Goal: Task Accomplishment & Management: Manage account settings

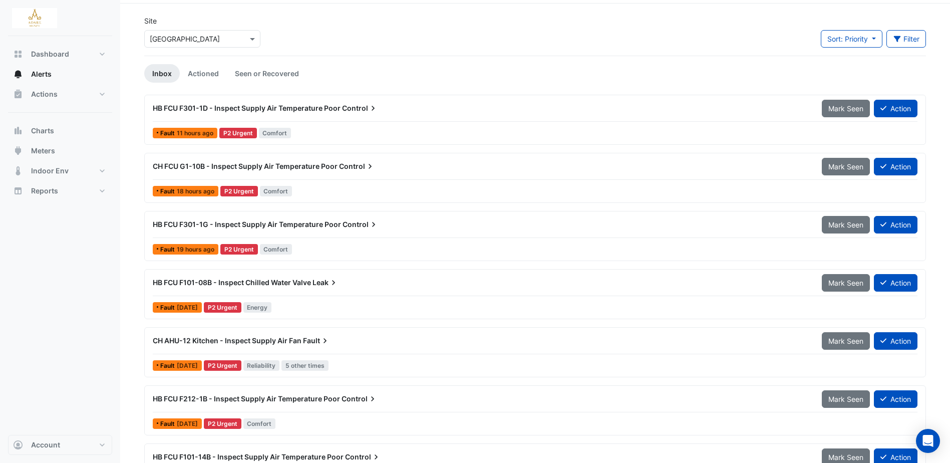
scroll to position [50, 0]
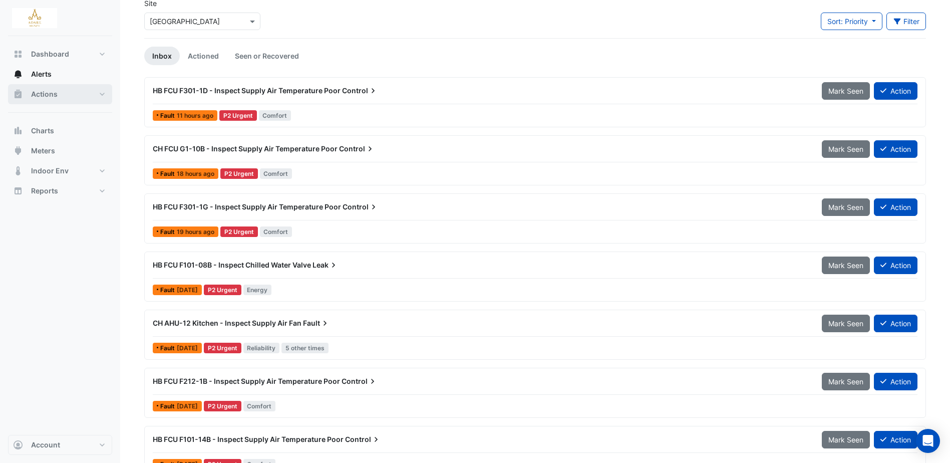
click at [47, 87] on button "Actions" at bounding box center [60, 94] width 104 height 20
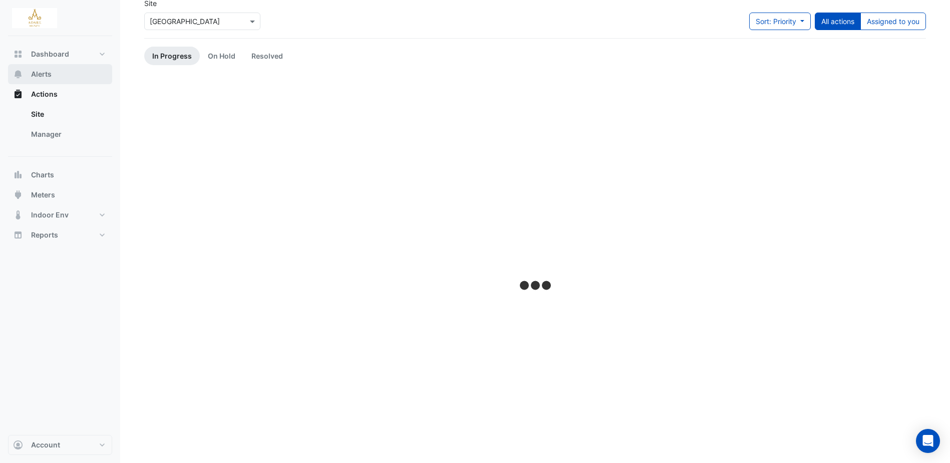
click at [51, 77] on span "Alerts" at bounding box center [41, 74] width 21 height 10
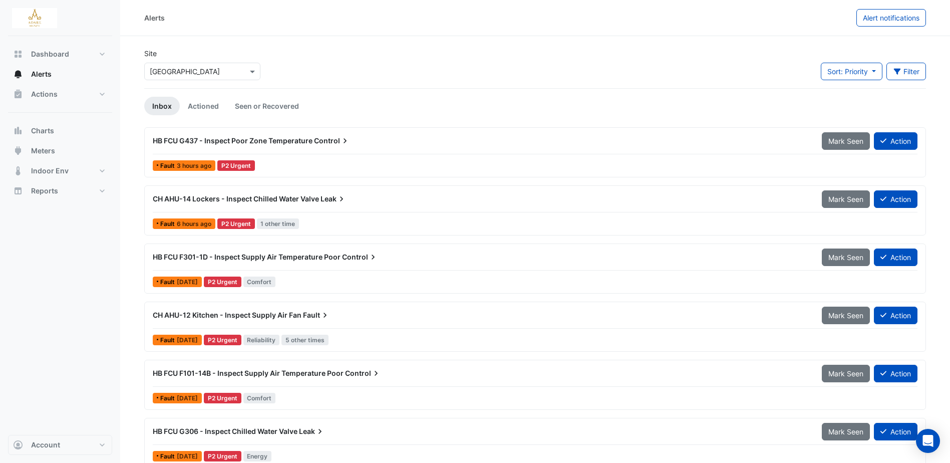
click at [302, 140] on span "HB FCU G437 - Inspect Poor Zone Temperature" at bounding box center [233, 140] width 160 height 9
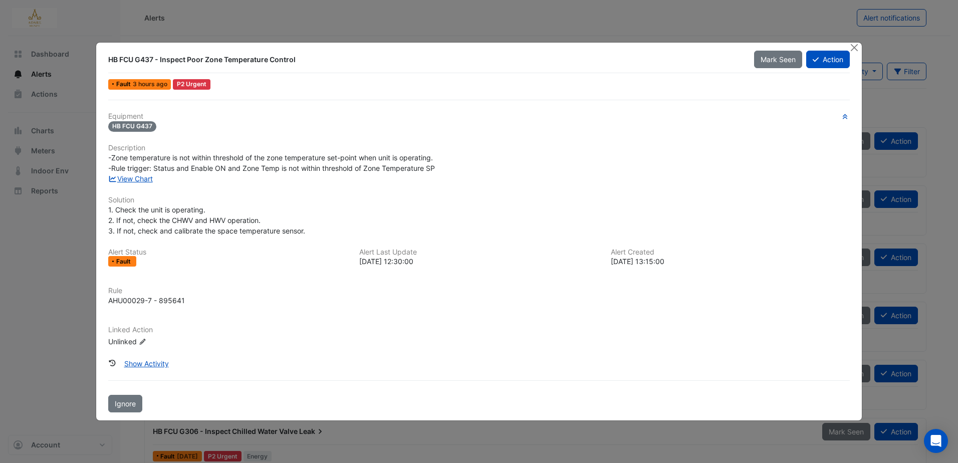
click at [37, 305] on ngb-modal-window "HB FCU G437 - Inspect Poor Zone Temperature Control Mark Seen Action Fault 3 ho…" at bounding box center [479, 231] width 958 height 463
click at [56, 52] on ngb-modal-window "HB FCU G437 - Inspect Poor Zone Temperature Control Mark Seen Action Fault 3 ho…" at bounding box center [479, 231] width 958 height 463
click at [855, 45] on button "Close" at bounding box center [854, 48] width 11 height 11
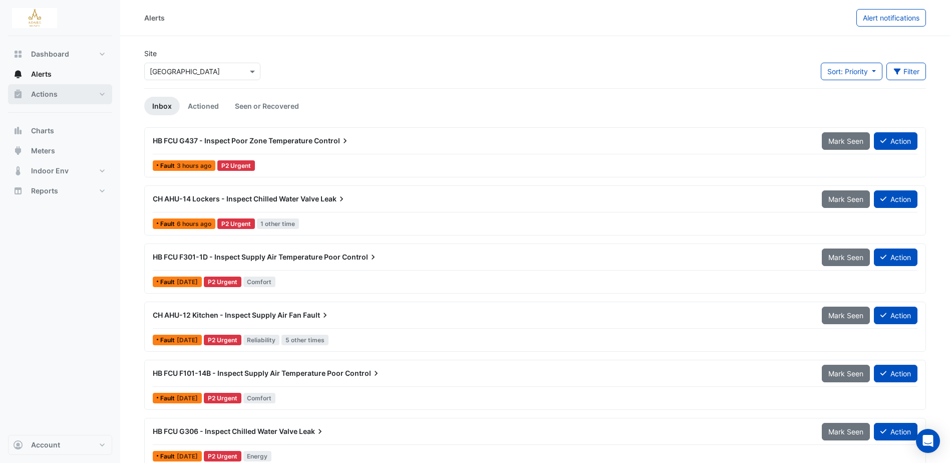
click at [58, 90] on button "Actions" at bounding box center [60, 94] width 104 height 20
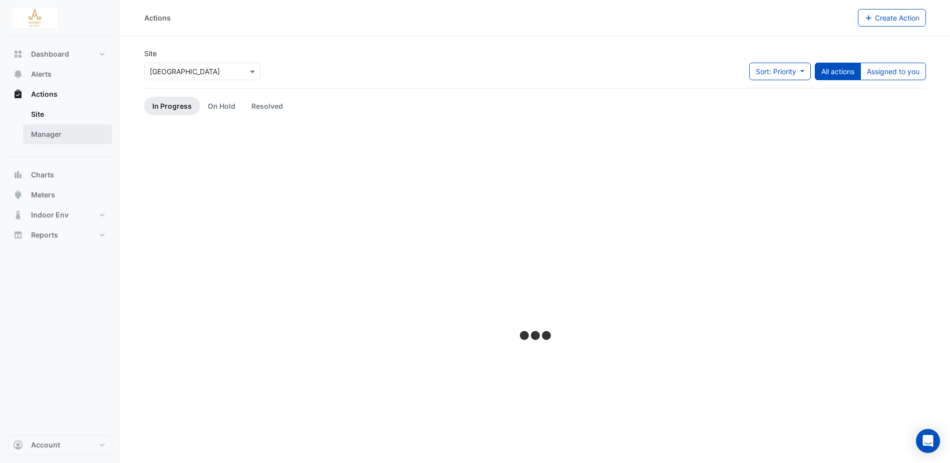
click at [55, 135] on link "Manager" at bounding box center [67, 134] width 89 height 20
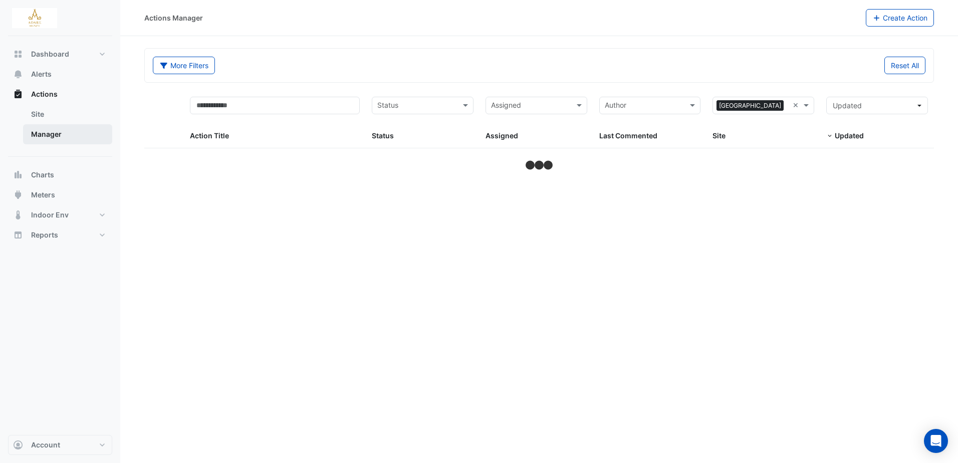
select select "***"
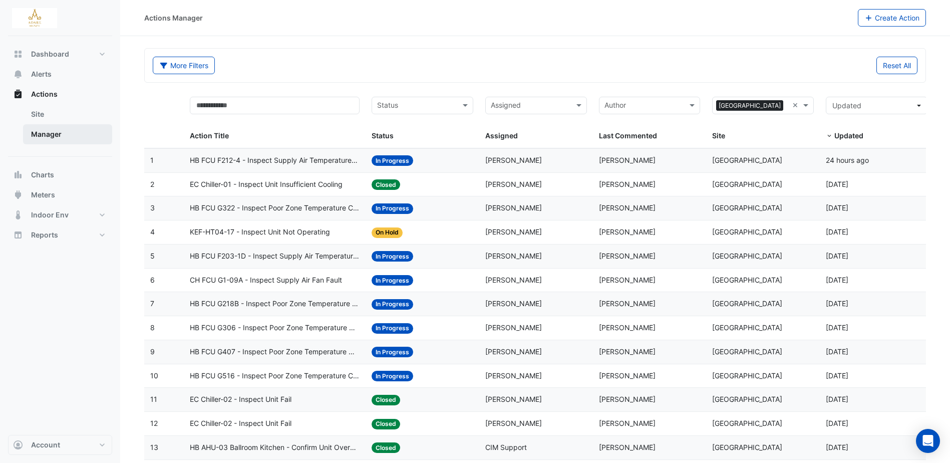
click at [59, 129] on link "Manager" at bounding box center [67, 134] width 89 height 20
click at [313, 255] on span "HB FCU F203-1D - Inspect Supply Air Temperature Poor Control" at bounding box center [275, 257] width 170 height 12
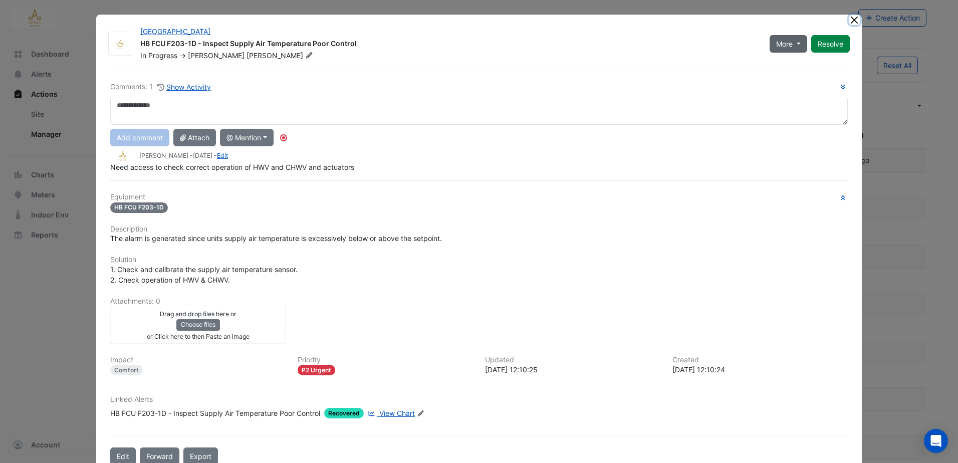
drag, startPoint x: 850, startPoint y: 20, endPoint x: 792, endPoint y: 35, distance: 60.0
click at [850, 20] on button "Close" at bounding box center [854, 20] width 11 height 11
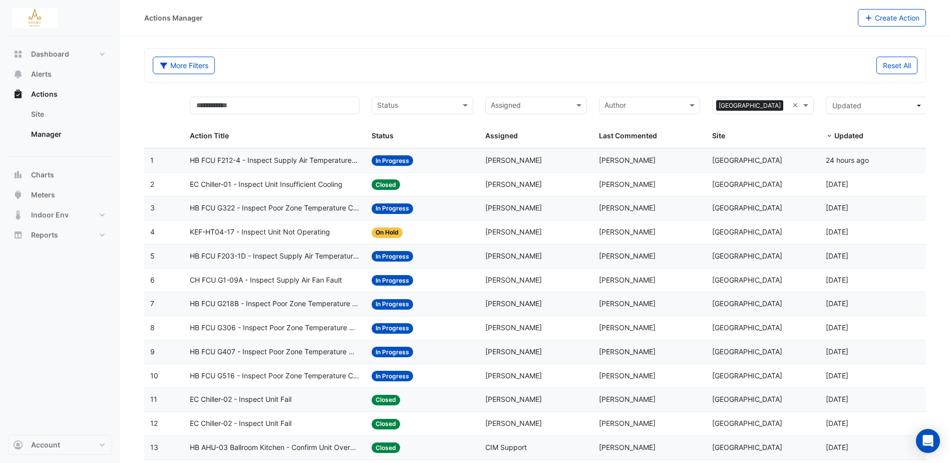
click at [306, 255] on span "HB FCU F203-1D - Inspect Supply Air Temperature Poor Control" at bounding box center [275, 257] width 170 height 12
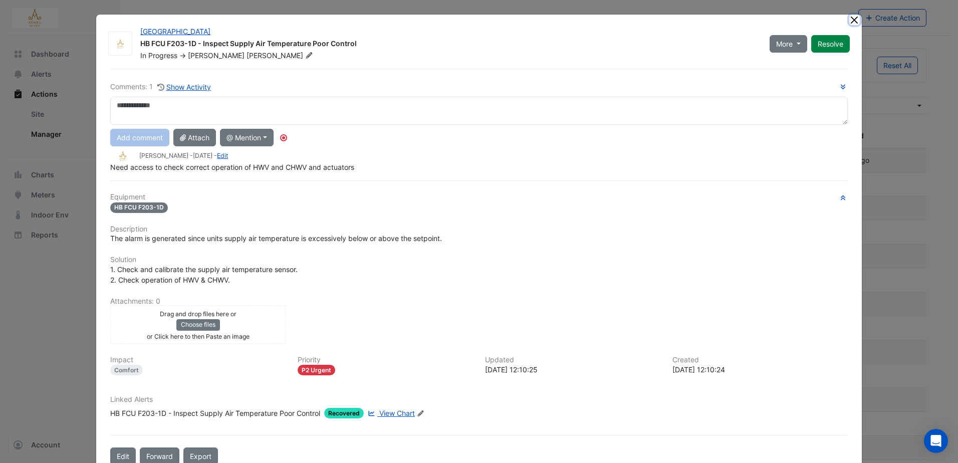
click at [851, 18] on button "Close" at bounding box center [854, 20] width 11 height 11
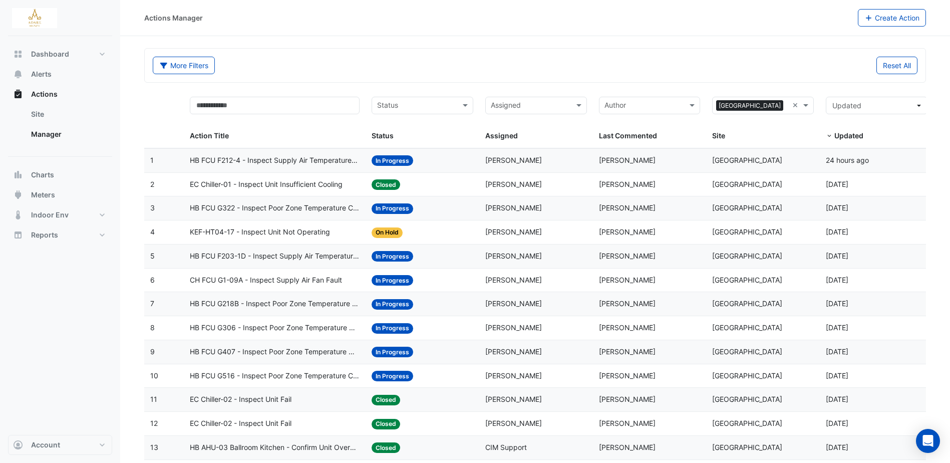
click at [309, 276] on span "CH FCU G1-09A - Inspect Supply Air Fan Fault" at bounding box center [266, 281] width 152 height 12
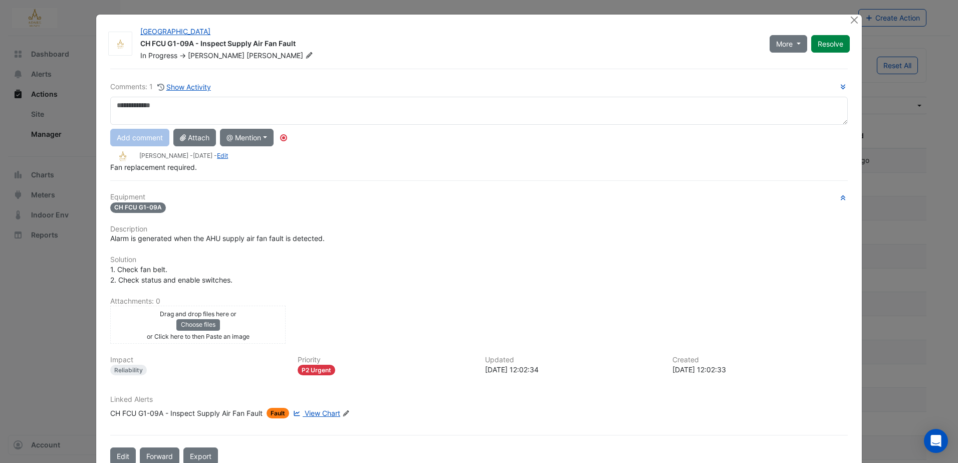
click at [857, 21] on div at bounding box center [855, 21] width 13 height 12
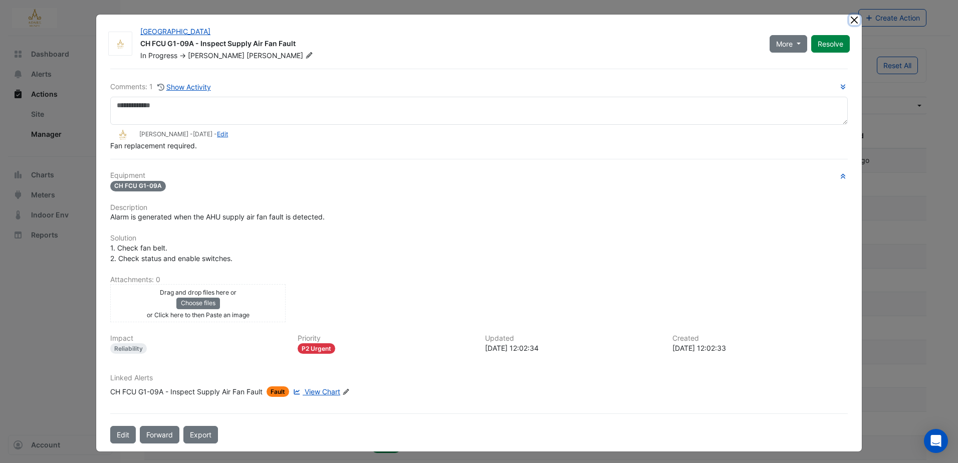
click at [852, 21] on button "Close" at bounding box center [854, 20] width 11 height 11
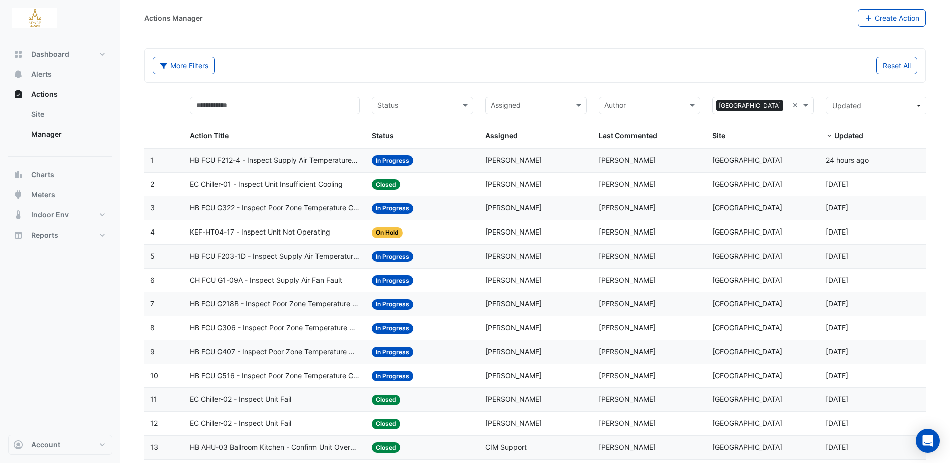
click at [262, 347] on span "HB FCU G407 - Inspect Poor Zone Temperature Control" at bounding box center [275, 352] width 170 height 12
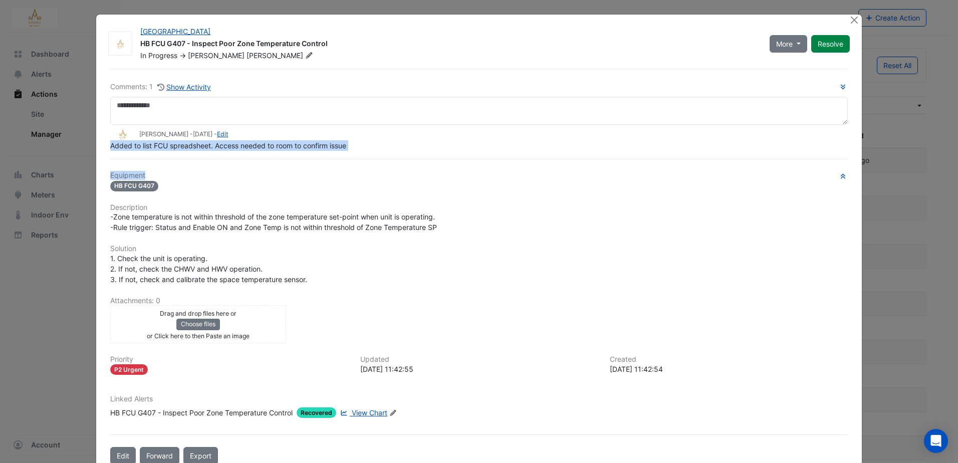
drag, startPoint x: 107, startPoint y: 169, endPoint x: 263, endPoint y: 174, distance: 155.4
click at [263, 174] on div "Comments: 1 Show Activity Eddie Reale - 1 day ago - Edit Added to list FCU spre…" at bounding box center [479, 267] width 750 height 396
drag, startPoint x: 263, startPoint y: 174, endPoint x: 380, endPoint y: 144, distance: 121.0
click at [380, 144] on div "Added to list FCU spreadsheet. Access needed to room to confirm issue" at bounding box center [479, 145] width 738 height 11
click at [327, 144] on span "Added to list FCU spreadsheet. Access needed to room to confirm issue" at bounding box center [228, 145] width 236 height 9
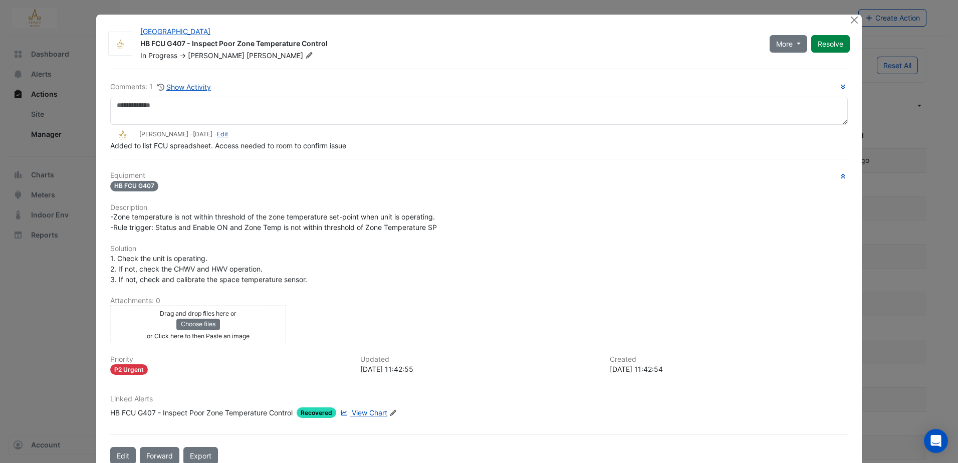
click at [112, 144] on span "Added to list FCU spreadsheet. Access needed to room to confirm issue" at bounding box center [228, 145] width 236 height 9
drag, startPoint x: 108, startPoint y: 145, endPoint x: 312, endPoint y: 148, distance: 204.4
click at [312, 148] on span "Added to list FCU spreadsheet. Access needed to room to confirm issue" at bounding box center [228, 145] width 236 height 9
drag, startPoint x: 312, startPoint y: 148, endPoint x: 335, endPoint y: 147, distance: 22.6
click at [335, 147] on span "Added to list FCU spreadsheet. Access needed to room to confirm issue" at bounding box center [228, 145] width 236 height 9
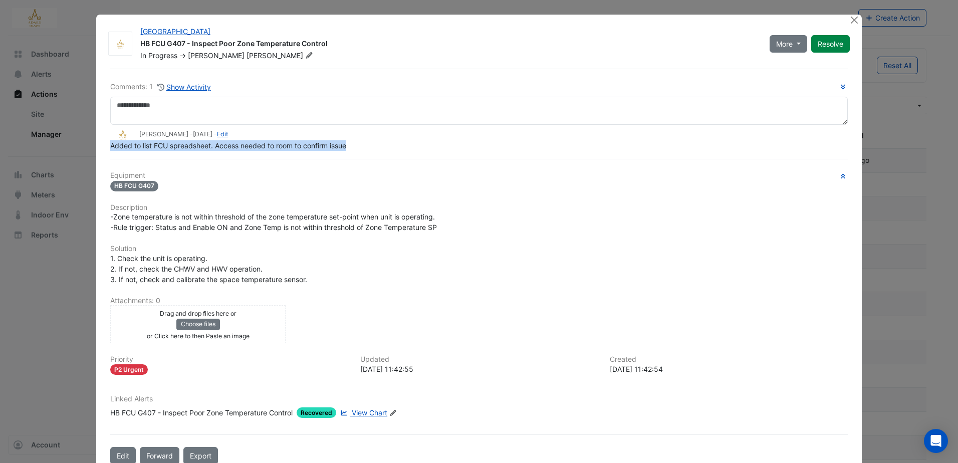
drag, startPoint x: 102, startPoint y: 144, endPoint x: 347, endPoint y: 145, distance: 244.5
click at [347, 145] on div "Comments: 1 Show Activity Eddie Reale - 1 day ago - Edit Added to list FCU spre…" at bounding box center [479, 267] width 750 height 396
copy span "Added to list FCU spreadsheet. Access needed to room to confirm issue"
click at [850, 19] on button "Close" at bounding box center [854, 20] width 11 height 11
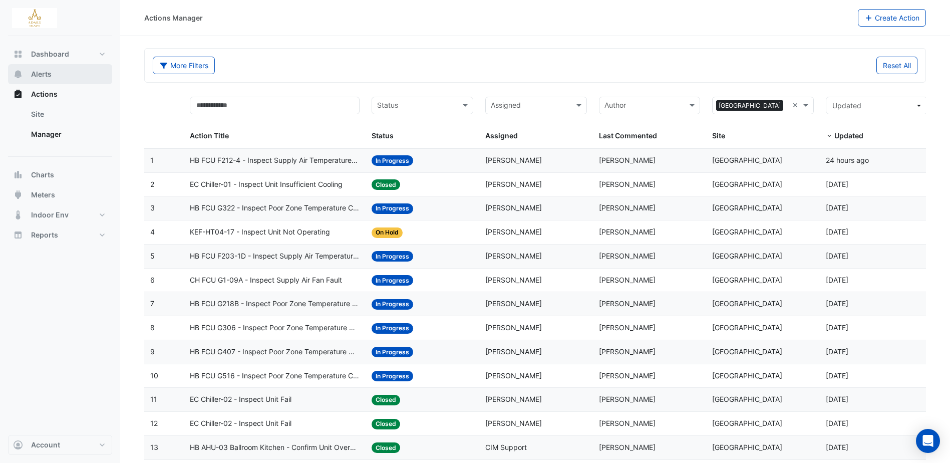
click at [43, 75] on span "Alerts" at bounding box center [41, 74] width 21 height 10
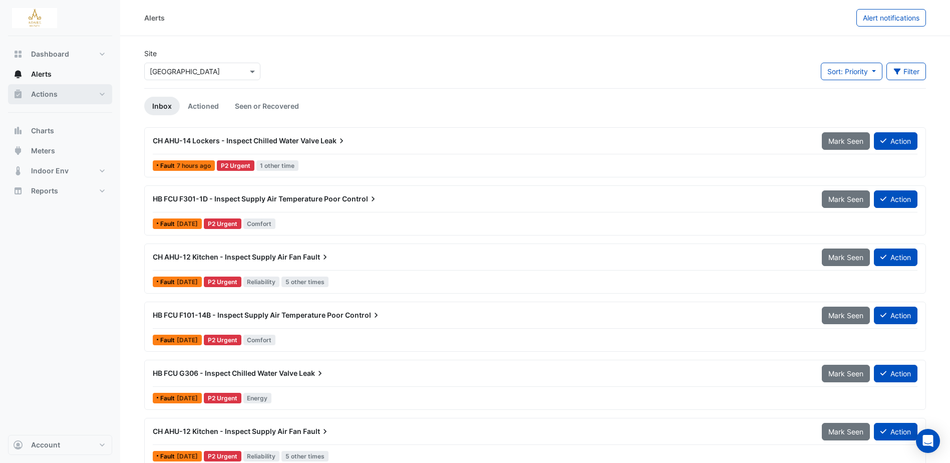
click at [42, 94] on span "Actions" at bounding box center [44, 94] width 27 height 10
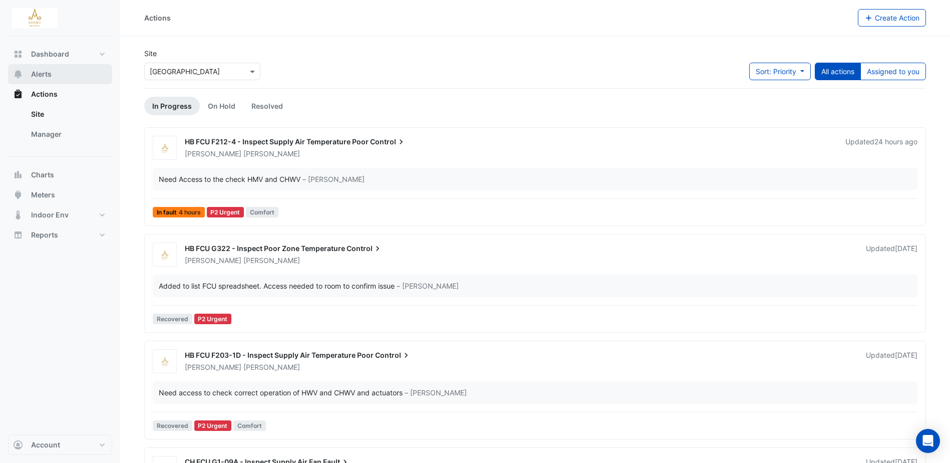
click at [49, 72] on span "Alerts" at bounding box center [41, 74] width 21 height 10
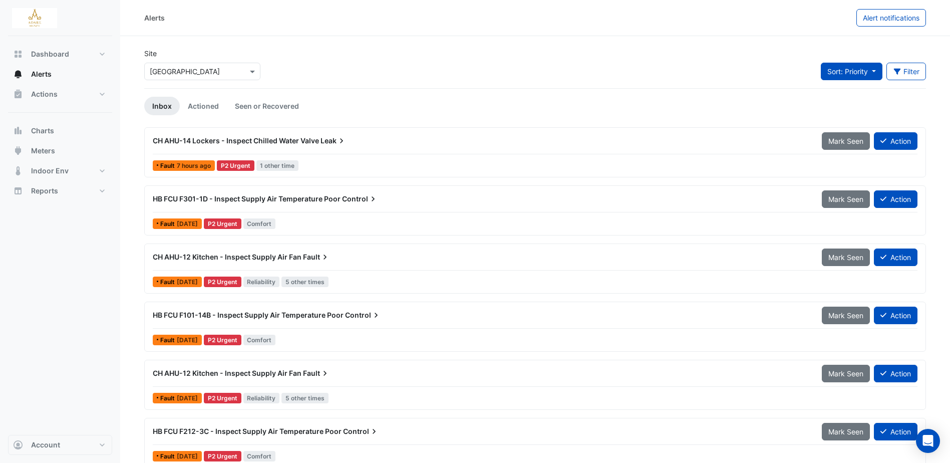
click at [874, 74] on button "Sort: Priority" at bounding box center [852, 72] width 62 height 18
click at [735, 69] on div "Site Select a Site × Adare Manor Sort: Priority Filter Title Priority Filter Im…" at bounding box center [535, 68] width 794 height 40
click at [895, 255] on button "Action" at bounding box center [896, 258] width 44 height 18
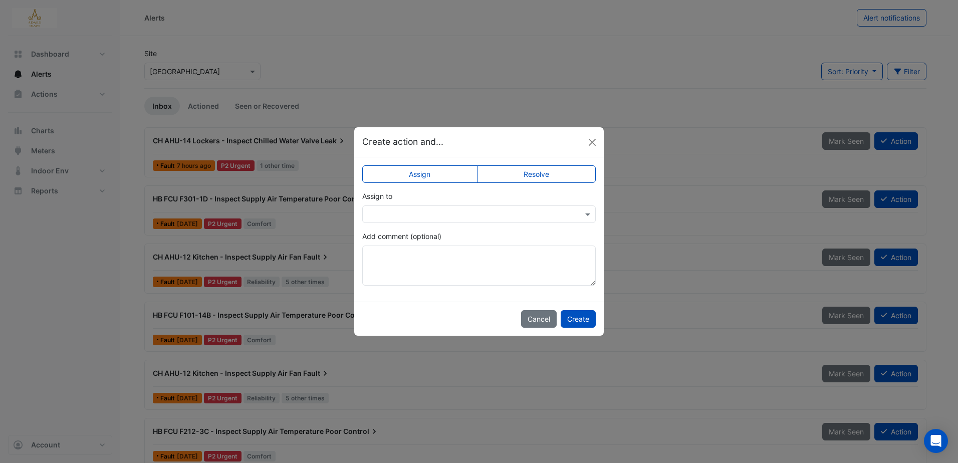
click at [531, 175] on label "Resolve" at bounding box center [536, 174] width 119 height 18
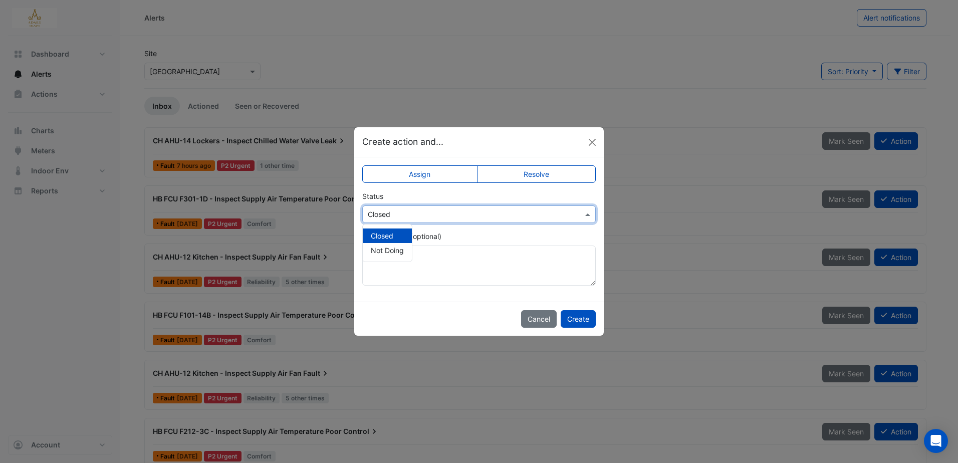
click at [522, 205] on div "Select Status × Closed" at bounding box center [478, 214] width 233 height 18
click at [501, 256] on textarea "Add comment (optional)" at bounding box center [478, 266] width 233 height 40
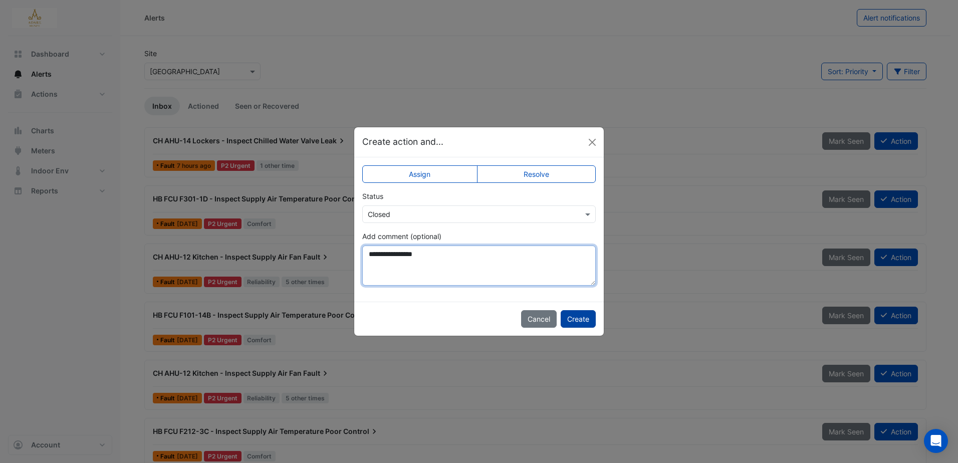
type textarea "**********"
click at [573, 316] on button "Create" at bounding box center [578, 319] width 35 height 18
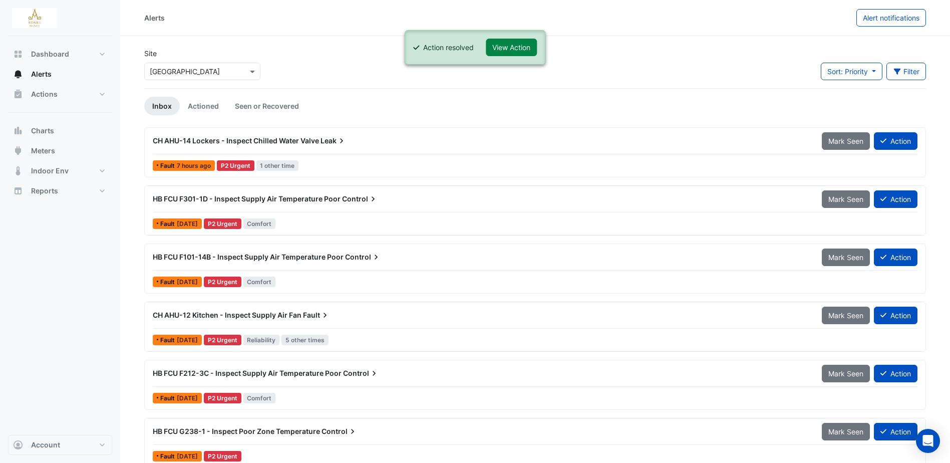
click at [261, 313] on span "CH AHU-12 Kitchen - Inspect Supply Air Fan" at bounding box center [227, 315] width 149 height 9
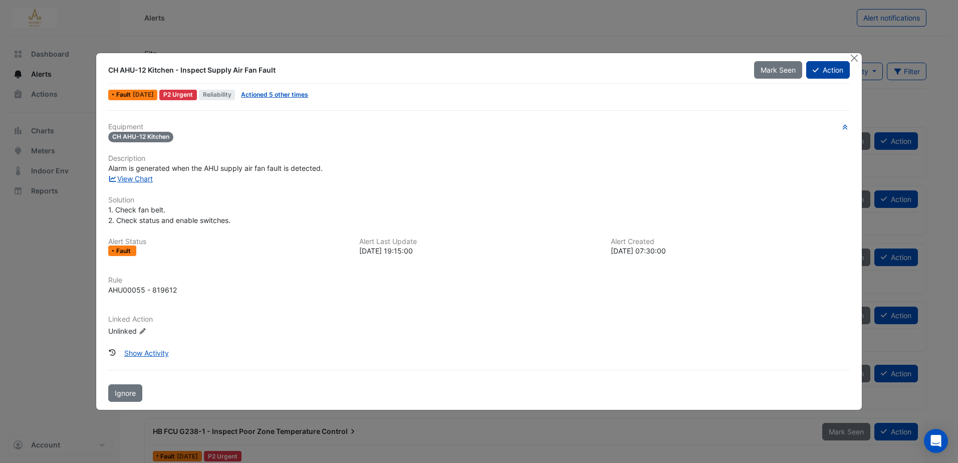
click at [818, 69] on icon at bounding box center [816, 70] width 6 height 7
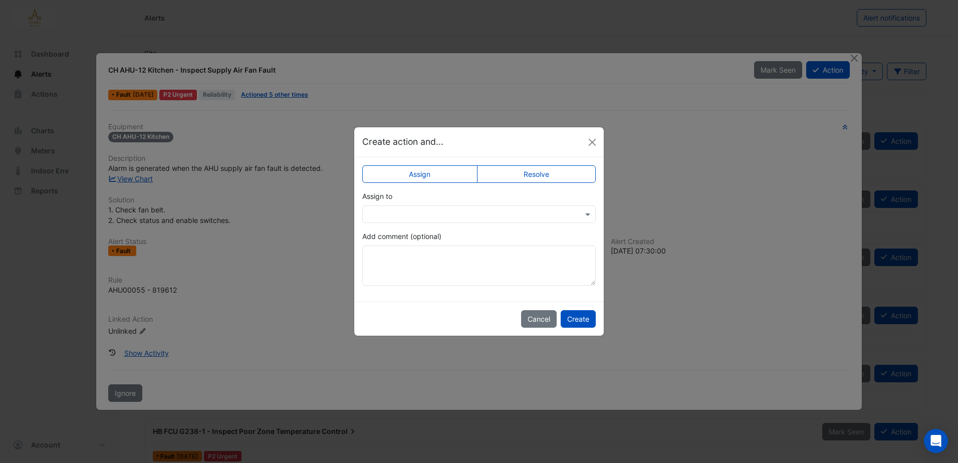
click at [537, 177] on label "Resolve" at bounding box center [536, 174] width 119 height 18
click at [454, 249] on textarea "Add comment (optional)" at bounding box center [478, 266] width 233 height 40
paste textarea "**********"
type textarea "*"
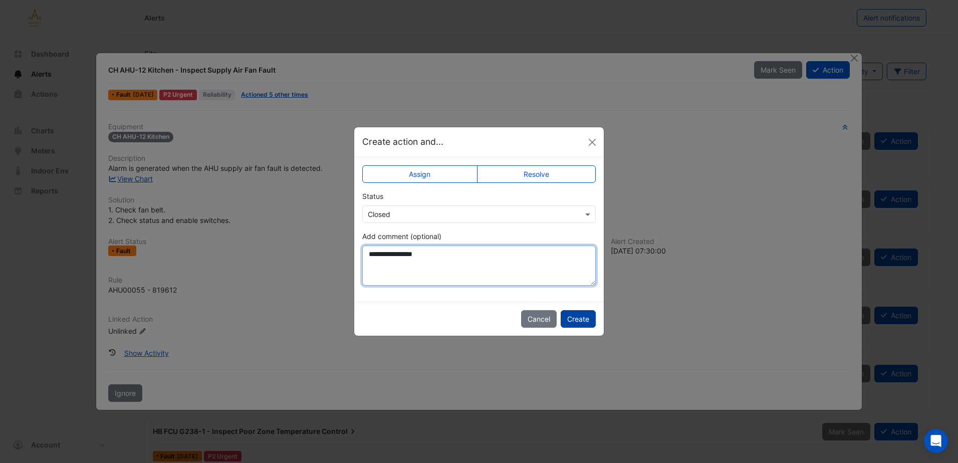
type textarea "**********"
click at [583, 321] on button "Create" at bounding box center [578, 319] width 35 height 18
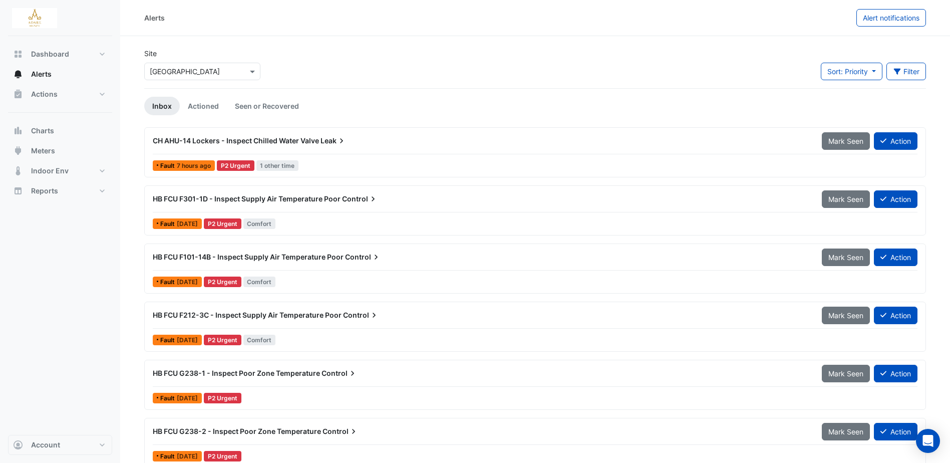
click at [323, 142] on span "Leak" at bounding box center [334, 141] width 26 height 10
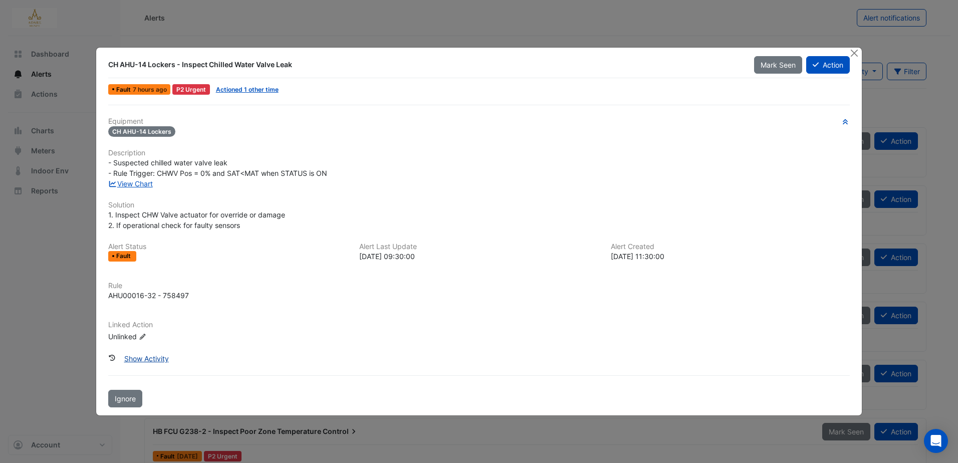
click at [149, 356] on button "Show Activity" at bounding box center [147, 359] width 58 height 18
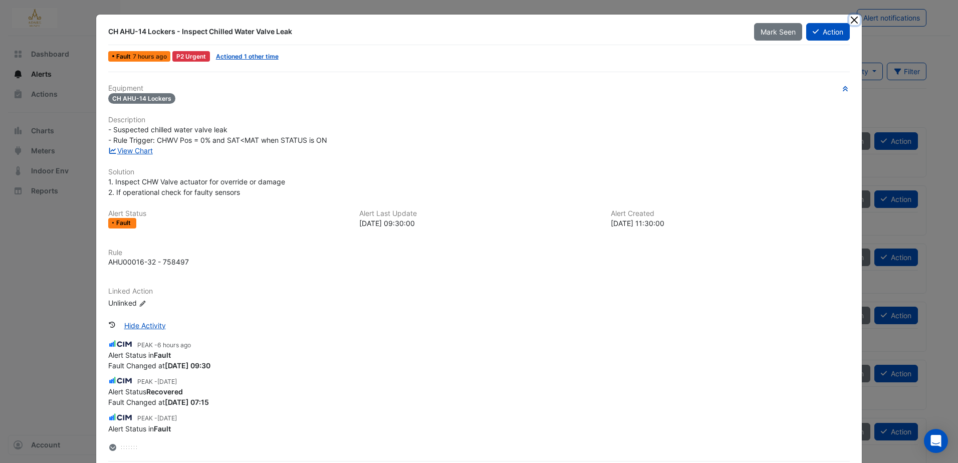
click at [850, 21] on button "Close" at bounding box center [854, 20] width 11 height 11
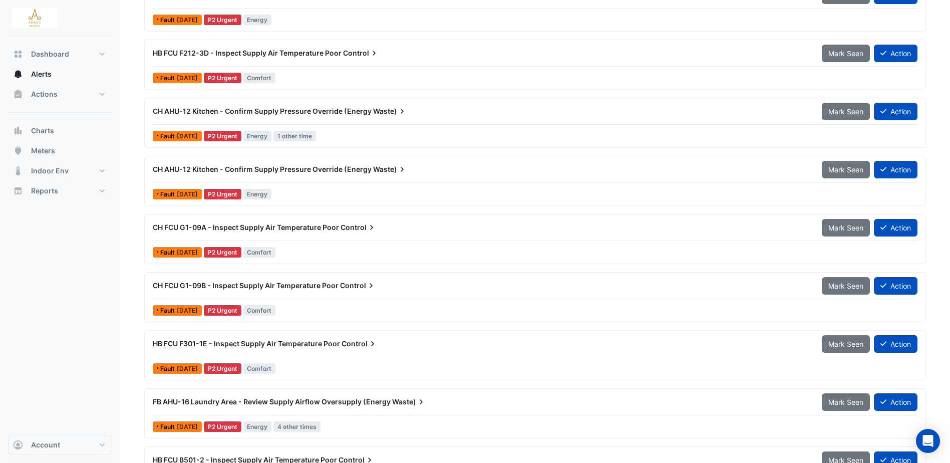
scroll to position [933, 0]
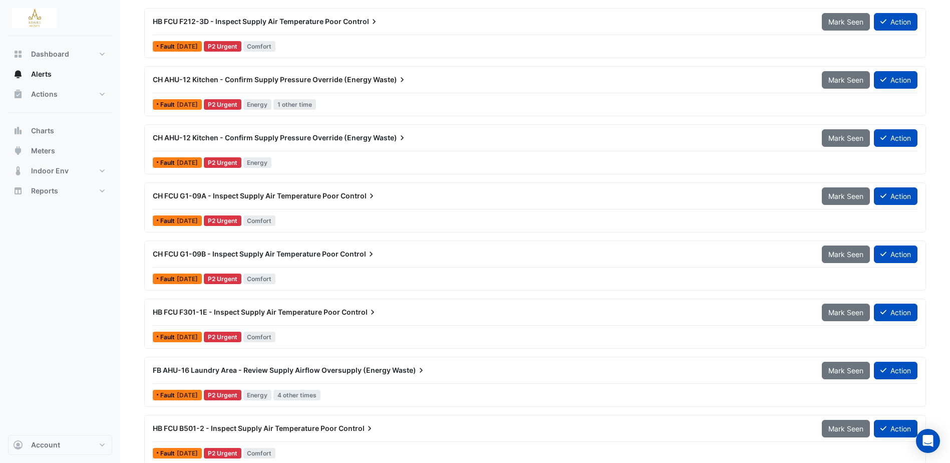
click at [351, 139] on span "CH AHU-12 Kitchen - Confirm Supply Pressure Override (Energy" at bounding box center [262, 137] width 219 height 9
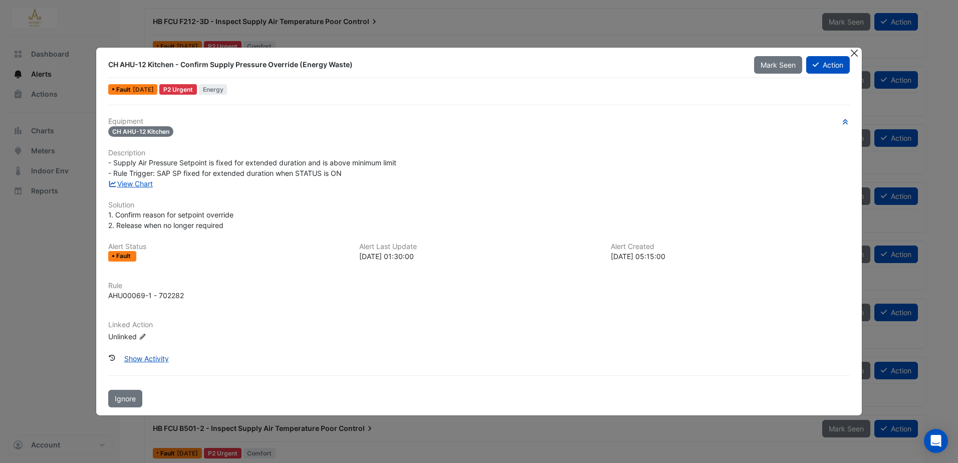
click at [857, 55] on button "Close" at bounding box center [854, 53] width 11 height 11
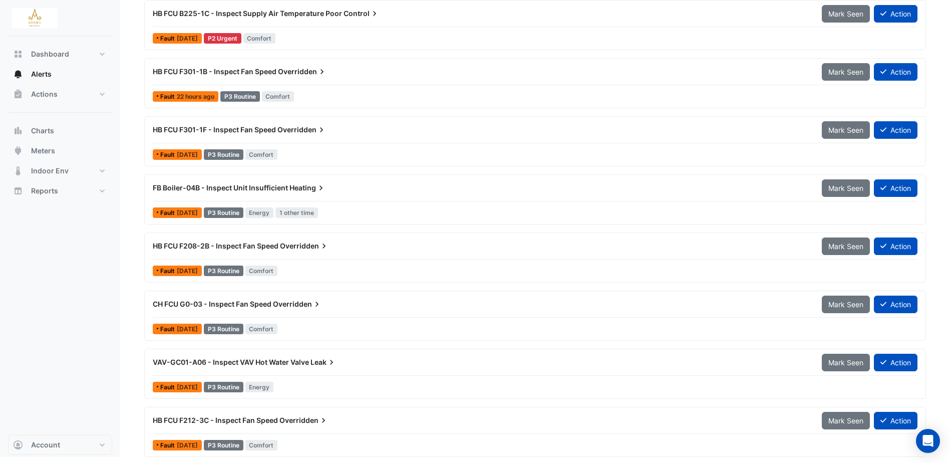
scroll to position [1582, 0]
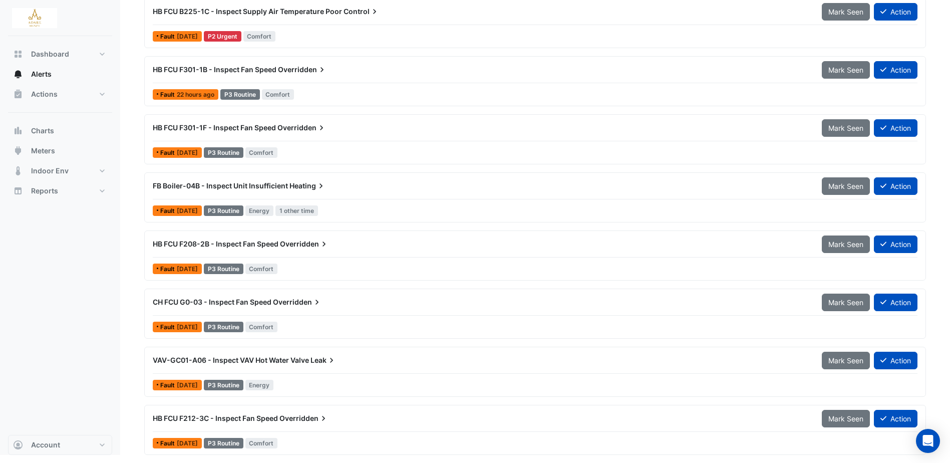
click at [257, 415] on span "HB FCU F212-3C - Inspect Fan Speed" at bounding box center [215, 418] width 125 height 9
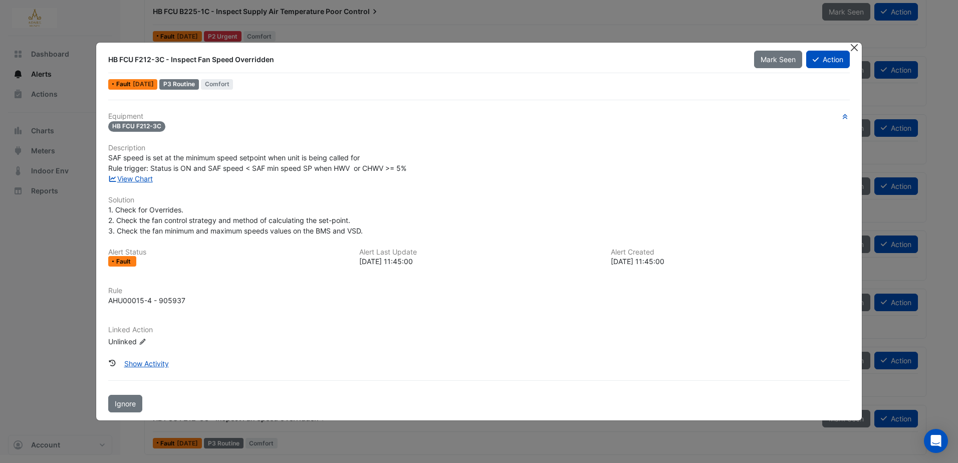
click at [851, 49] on button "Close" at bounding box center [854, 48] width 11 height 11
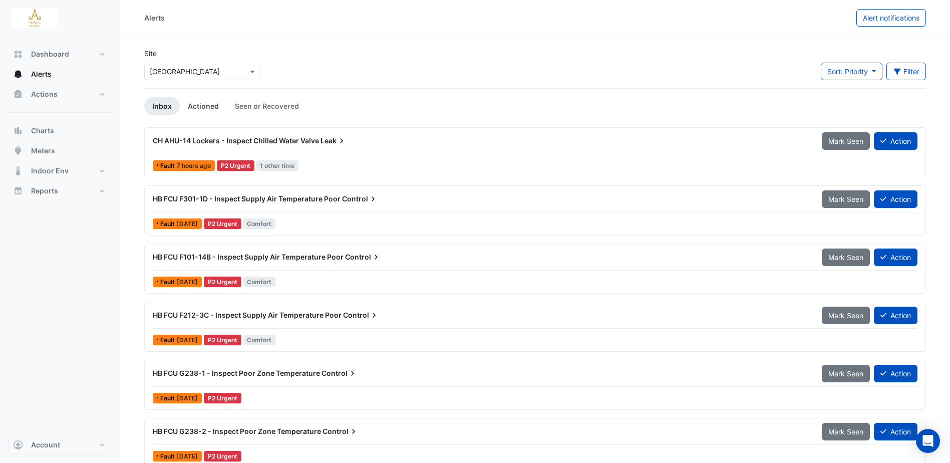
click at [216, 107] on link "Actioned" at bounding box center [203, 106] width 47 height 19
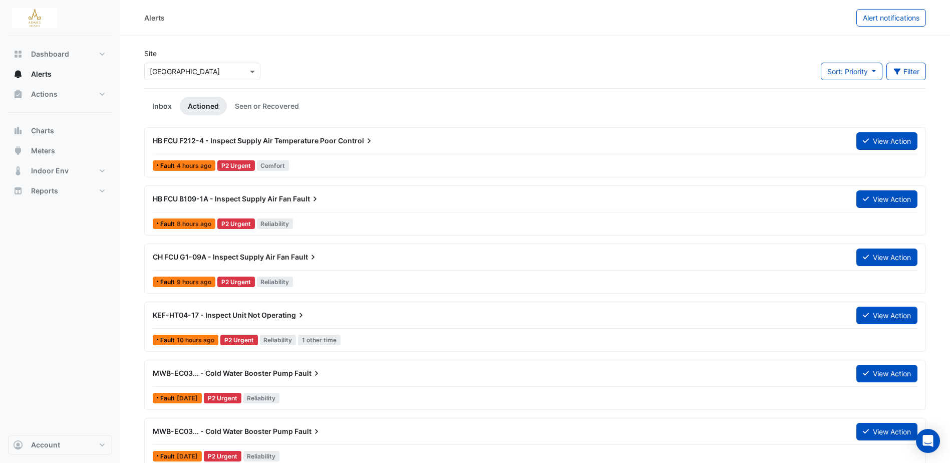
click at [167, 106] on link "Inbox" at bounding box center [162, 106] width 36 height 19
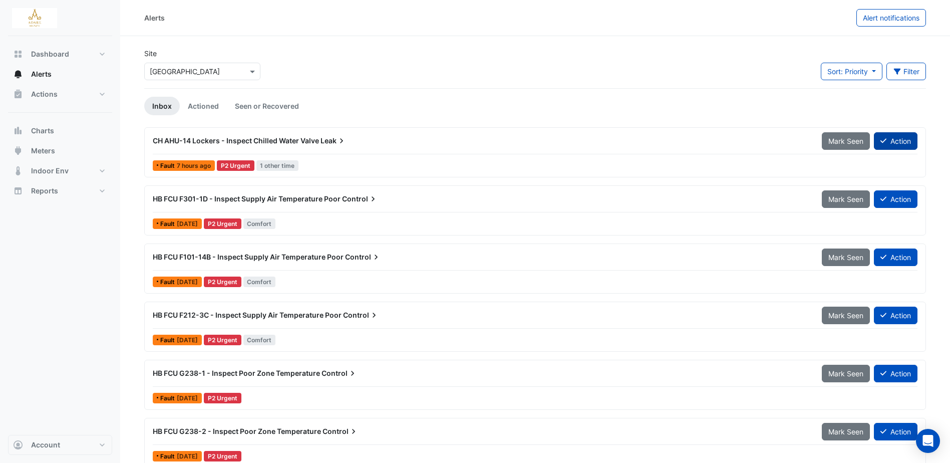
click at [893, 142] on button "Action" at bounding box center [896, 141] width 44 height 18
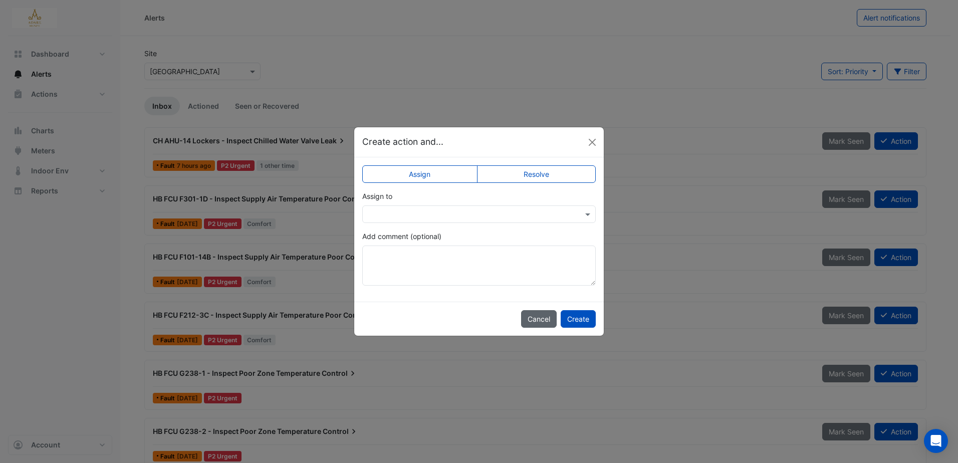
click at [537, 320] on button "Cancel" at bounding box center [539, 319] width 36 height 18
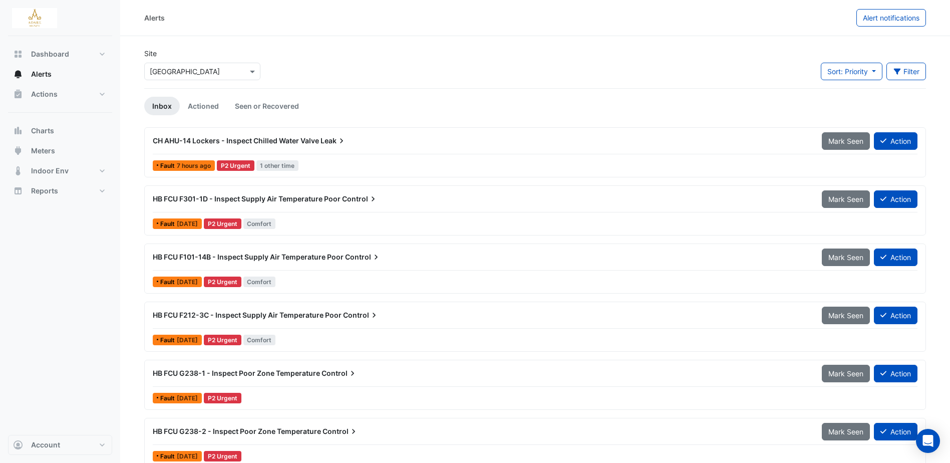
click at [262, 137] on span "CH AHU-14 Lockers - Inspect Chilled Water Valve" at bounding box center [236, 140] width 166 height 9
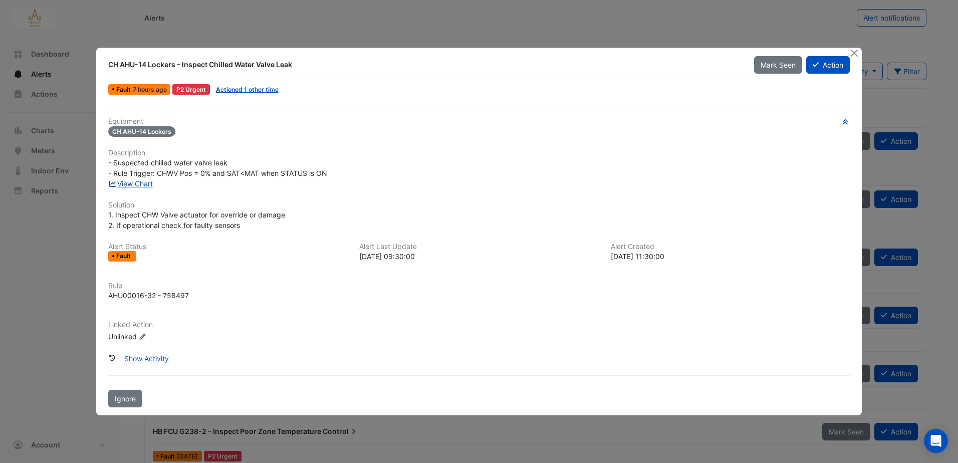
click at [141, 188] on link "View Chart" at bounding box center [130, 183] width 45 height 9
click at [139, 359] on button "Show Activity" at bounding box center [147, 359] width 58 height 18
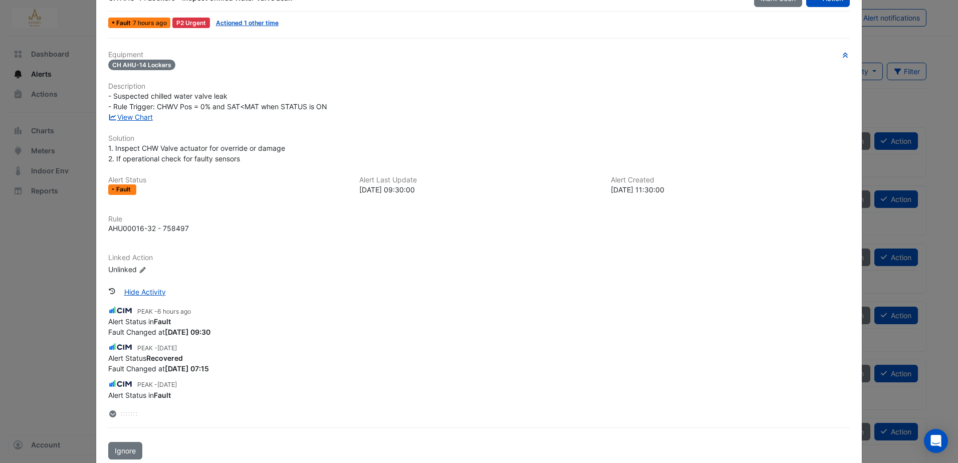
scroll to position [50, 0]
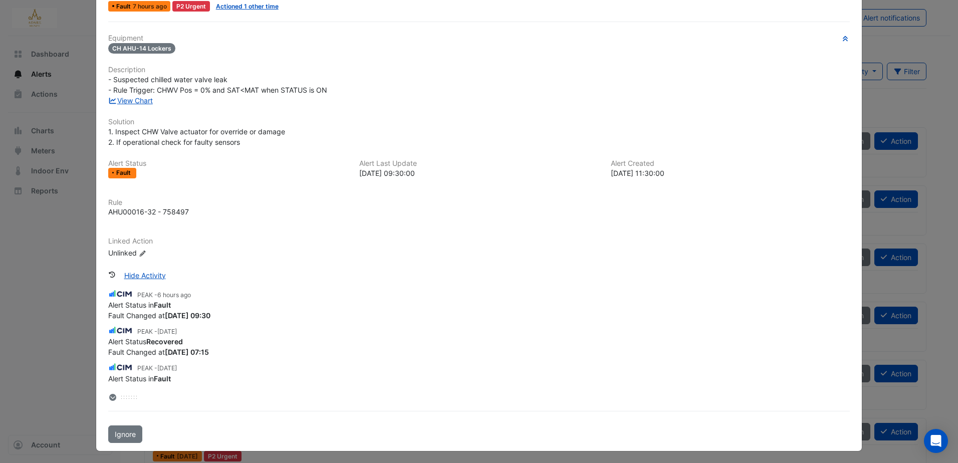
click at [109, 397] on icon at bounding box center [112, 397] width 7 height 7
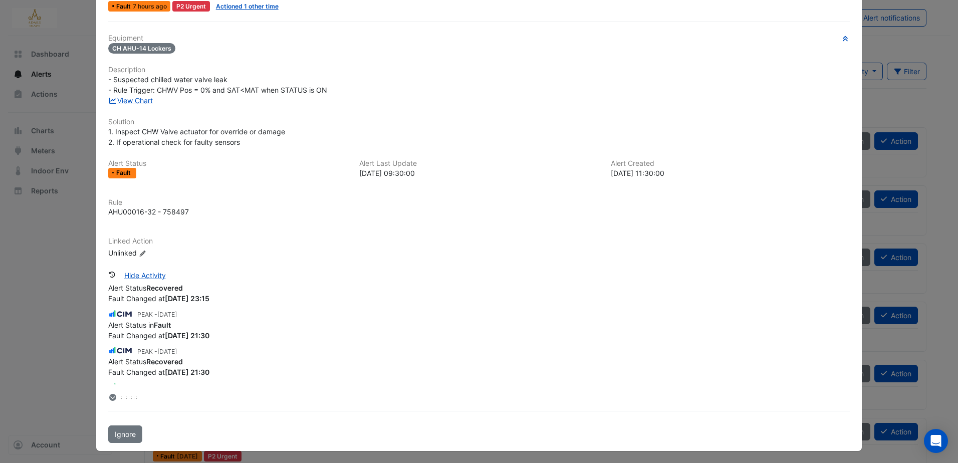
click at [110, 397] on icon at bounding box center [112, 397] width 5 height 3
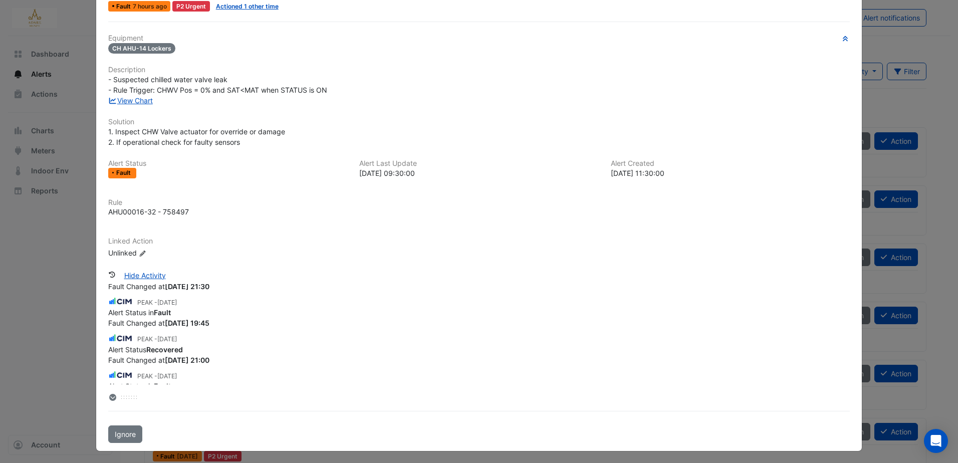
click at [110, 397] on icon at bounding box center [112, 397] width 5 height 3
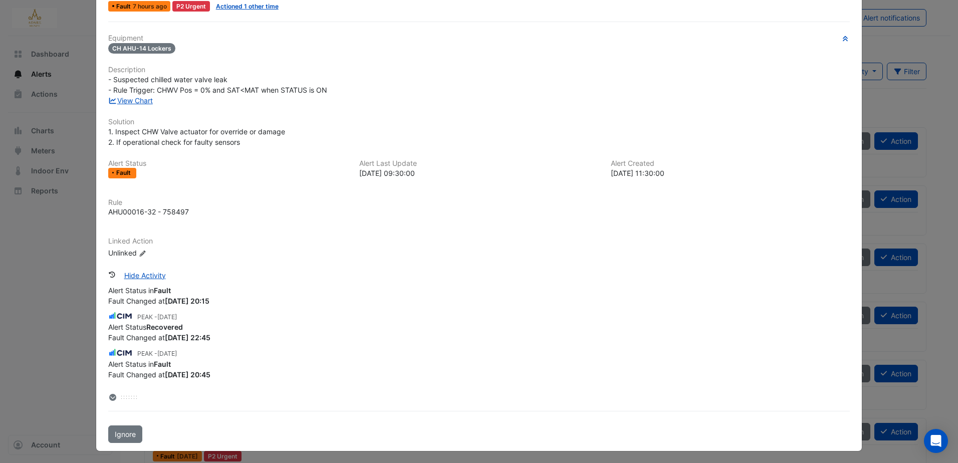
click at [110, 397] on icon at bounding box center [112, 397] width 5 height 3
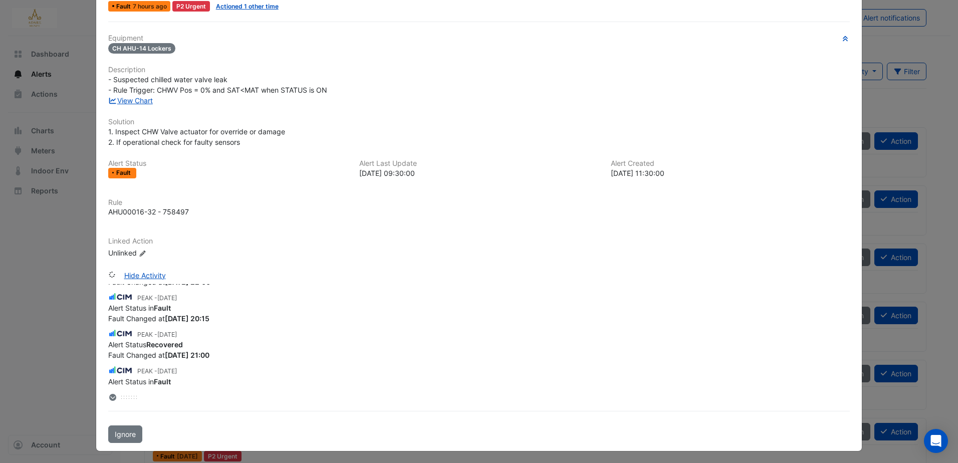
click at [110, 397] on icon at bounding box center [112, 397] width 5 height 3
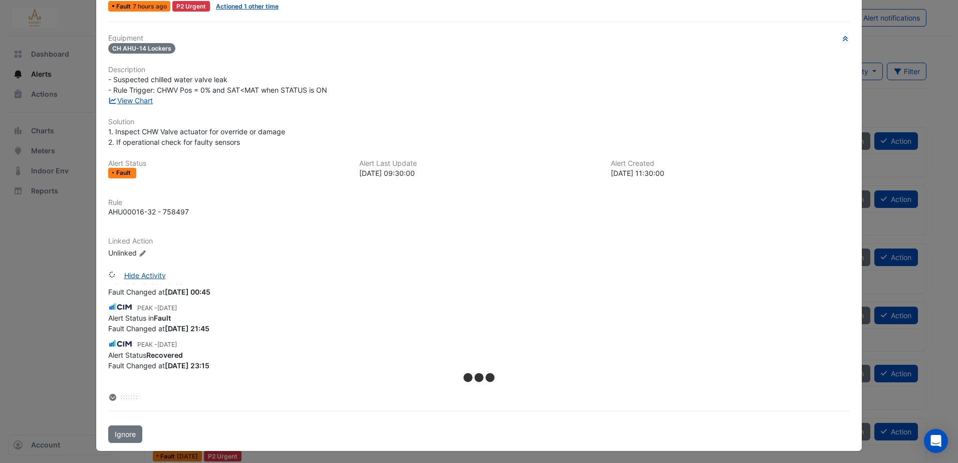
click at [110, 397] on icon at bounding box center [112, 397] width 5 height 3
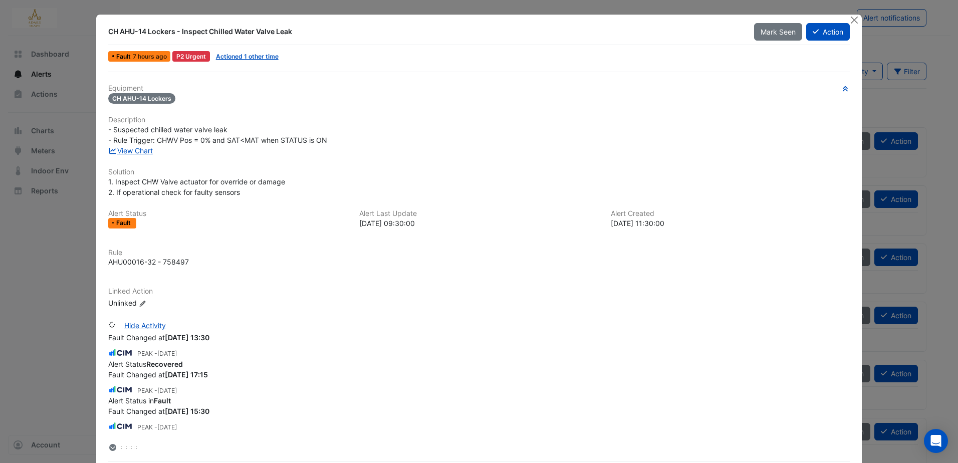
scroll to position [1372, 0]
drag, startPoint x: 852, startPoint y: 21, endPoint x: 824, endPoint y: 27, distance: 28.7
click at [852, 20] on button "Close" at bounding box center [854, 20] width 11 height 11
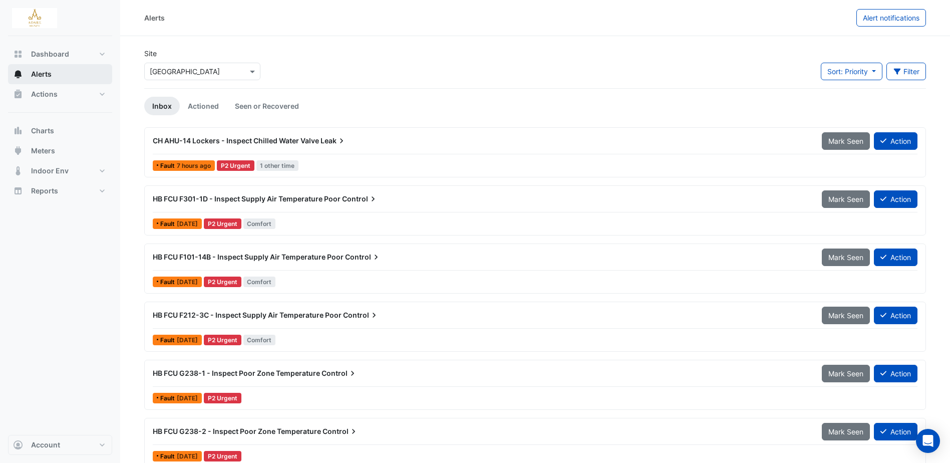
click at [48, 74] on span "Alerts" at bounding box center [41, 74] width 21 height 10
click at [314, 138] on span "CH AHU-14 Lockers - Inspect Chilled Water Valve" at bounding box center [236, 140] width 166 height 9
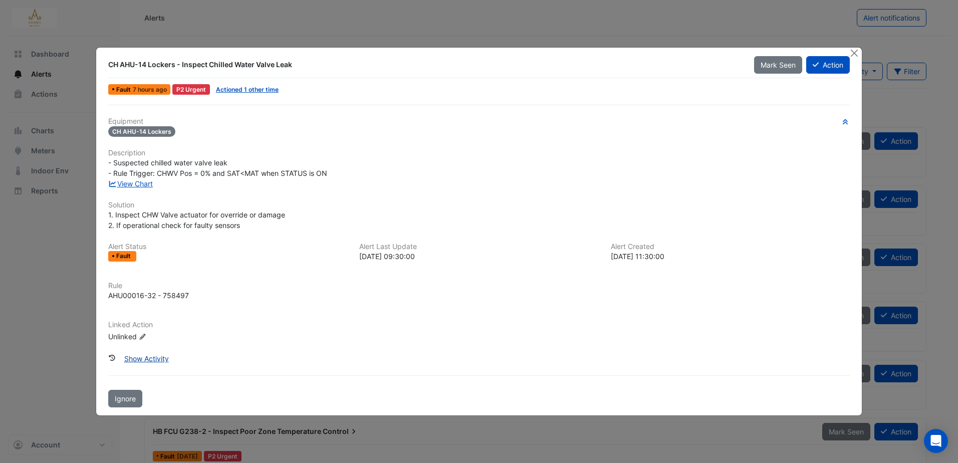
click at [153, 355] on button "Show Activity" at bounding box center [147, 359] width 58 height 18
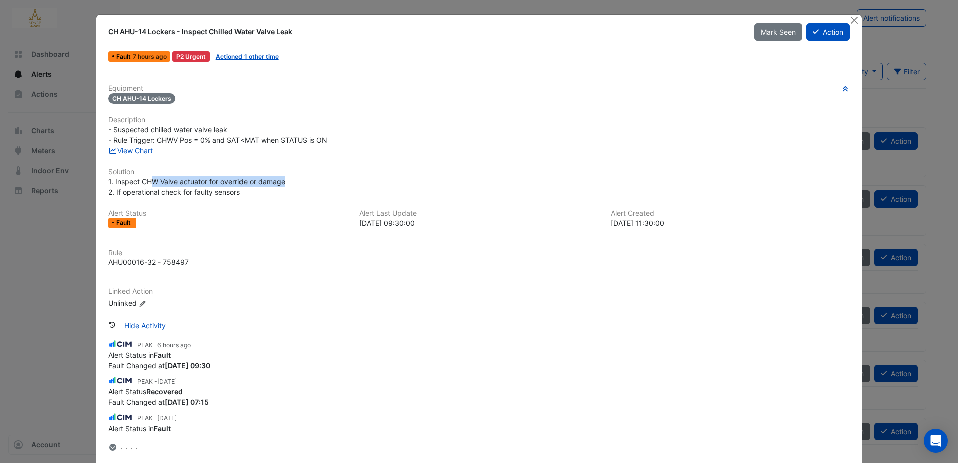
drag, startPoint x: 147, startPoint y: 181, endPoint x: 292, endPoint y: 184, distance: 144.8
click at [292, 184] on div "1. Inspect CHW Valve actuator for override or damage 2. If operational check fo…" at bounding box center [479, 186] width 742 height 21
drag, startPoint x: 292, startPoint y: 184, endPoint x: 279, endPoint y: 213, distance: 31.6
click at [279, 213] on h6 "Alert Status" at bounding box center [227, 213] width 239 height 9
drag, startPoint x: 138, startPoint y: 180, endPoint x: 178, endPoint y: 180, distance: 40.1
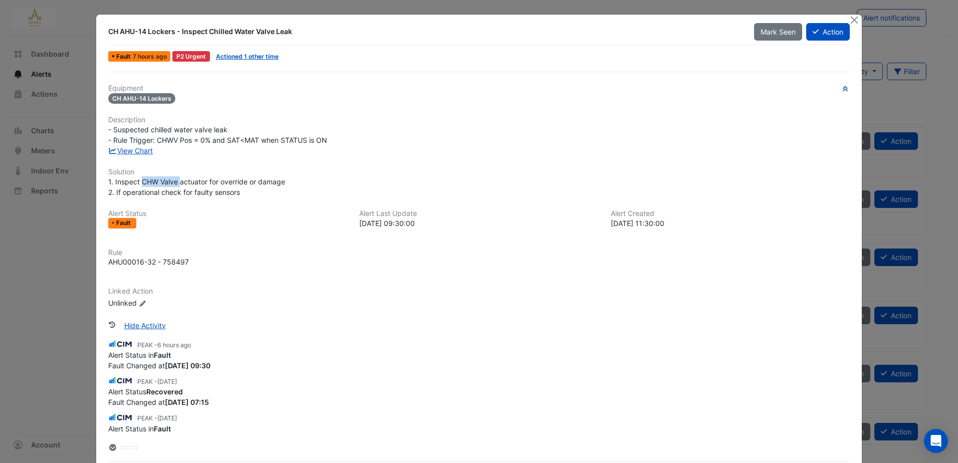
click at [178, 180] on span "1. Inspect CHW Valve actuator for override or damage 2. If operational check fo…" at bounding box center [196, 186] width 177 height 19
drag, startPoint x: 178, startPoint y: 180, endPoint x: 183, endPoint y: 202, distance: 22.5
click at [183, 202] on div "Equipment CH AHU-14 Lockers Description - Suspected chilled water valve leak - …" at bounding box center [479, 200] width 742 height 232
click at [850, 19] on button "Close" at bounding box center [854, 20] width 11 height 11
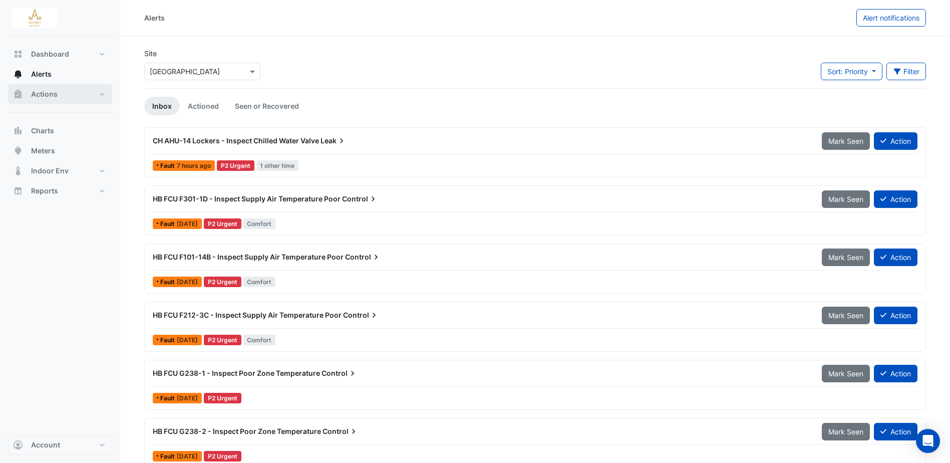
click at [41, 92] on span "Actions" at bounding box center [44, 94] width 27 height 10
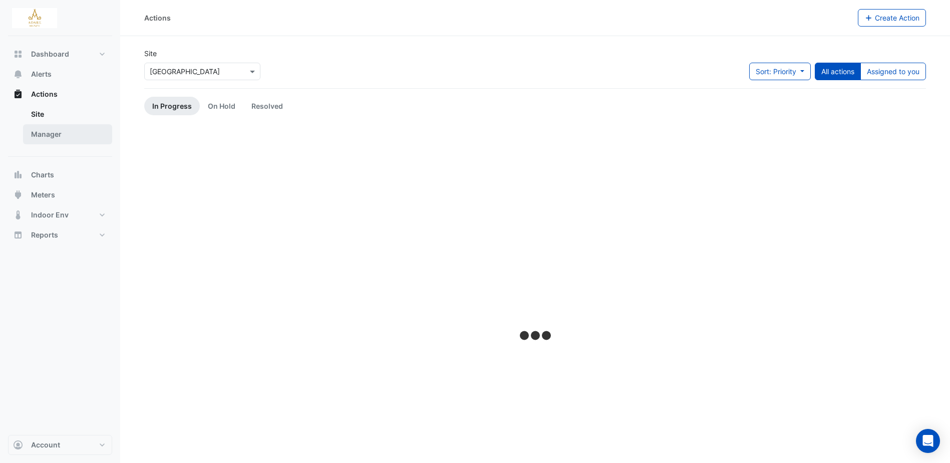
click at [48, 134] on link "Manager" at bounding box center [67, 134] width 89 height 20
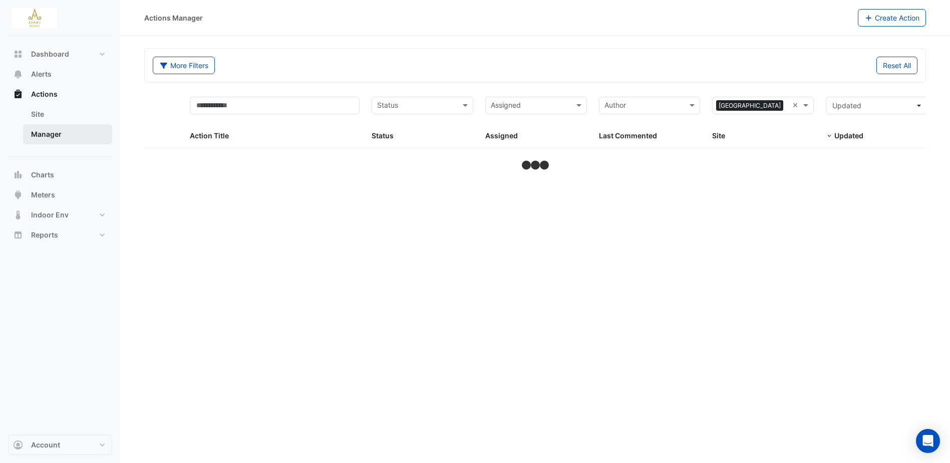
select select "***"
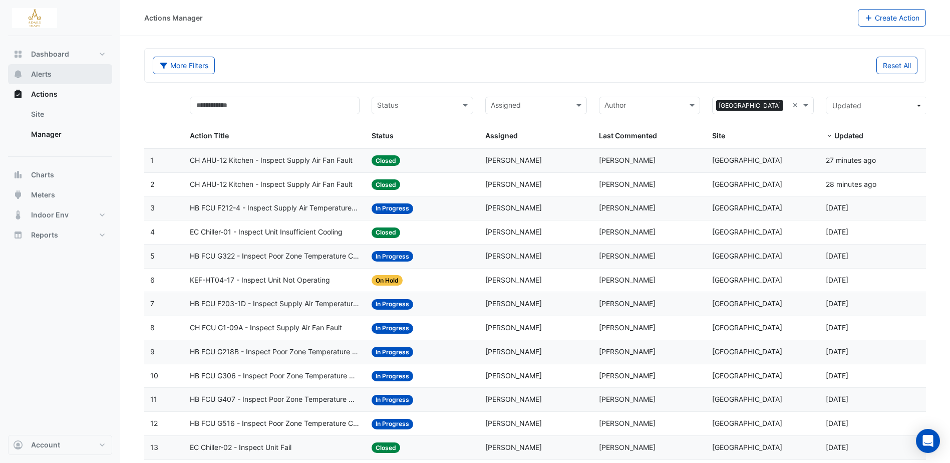
click at [46, 72] on span "Alerts" at bounding box center [41, 74] width 21 height 10
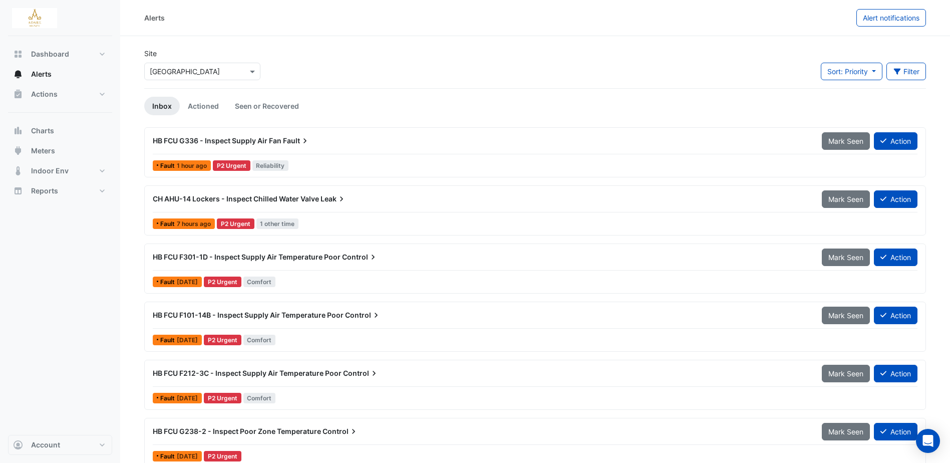
click at [265, 138] on span "HB FCU G336 - Inspect Supply Air Fan" at bounding box center [217, 140] width 129 height 9
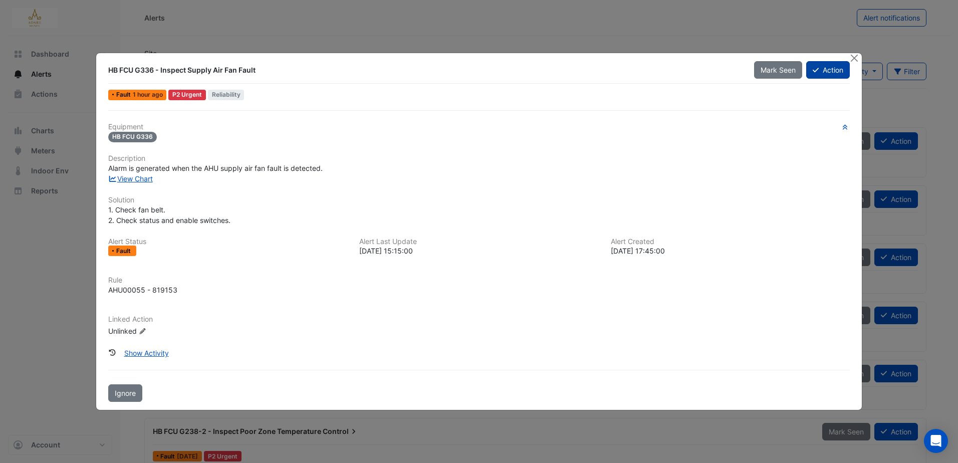
click at [838, 67] on button "Action" at bounding box center [828, 70] width 44 height 18
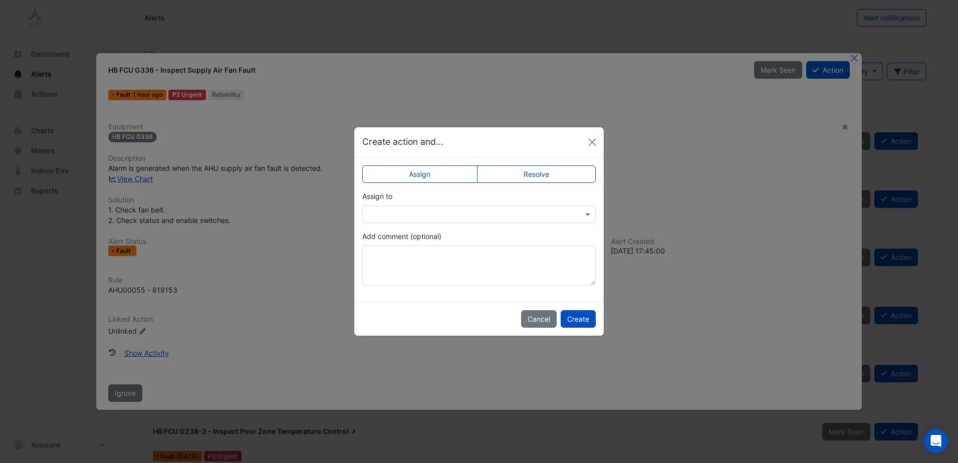
click at [434, 217] on input "text" at bounding box center [469, 214] width 202 height 11
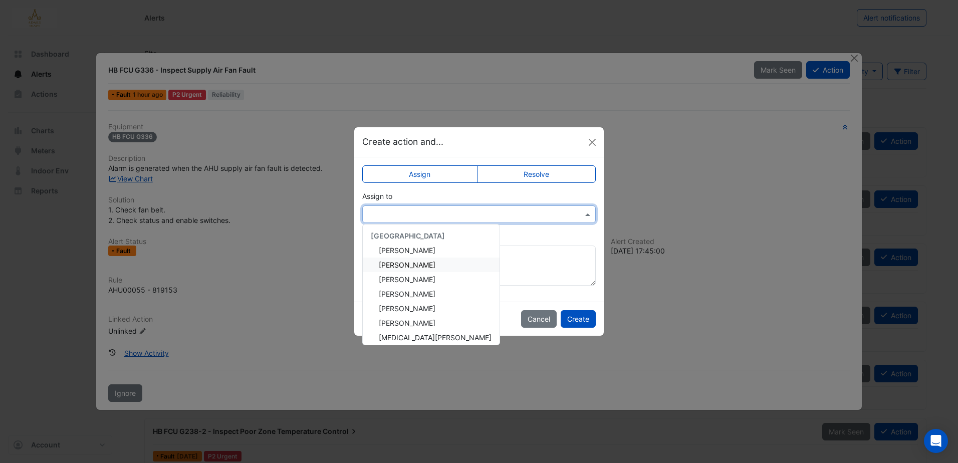
click at [411, 266] on span "Eddie Reale" at bounding box center [407, 265] width 57 height 9
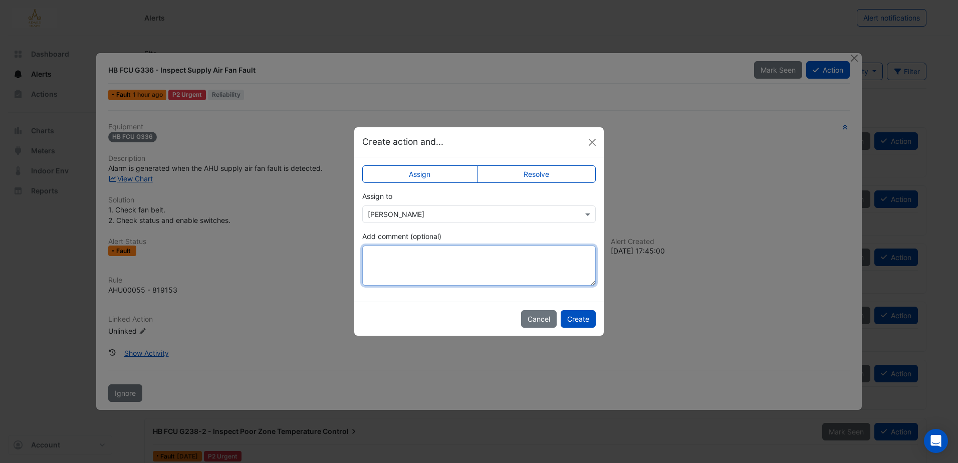
paste textarea "**********"
type textarea "**********"
drag, startPoint x: 418, startPoint y: 258, endPoint x: 318, endPoint y: 253, distance: 100.3
click at [323, 253] on ngb-modal-window "**********" at bounding box center [479, 231] width 958 height 463
click at [536, 319] on button "Cancel" at bounding box center [539, 319] width 36 height 18
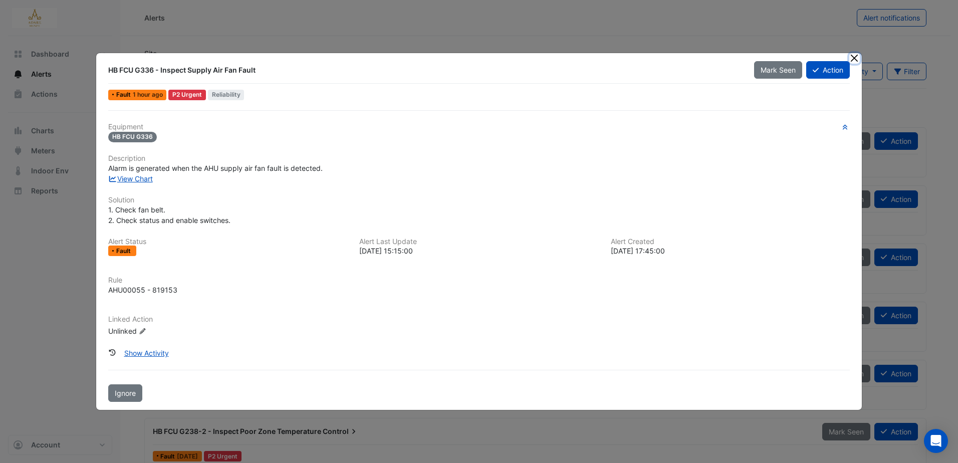
click at [856, 58] on button "Close" at bounding box center [854, 58] width 11 height 11
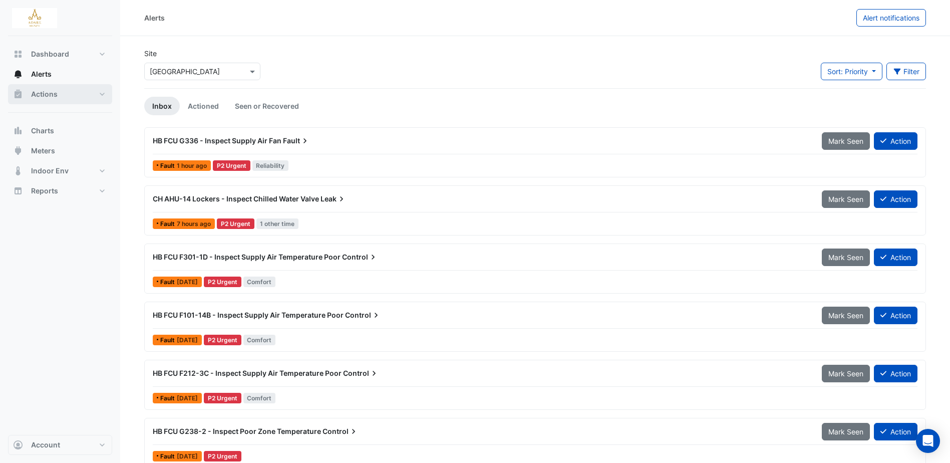
click at [47, 95] on span "Actions" at bounding box center [44, 94] width 27 height 10
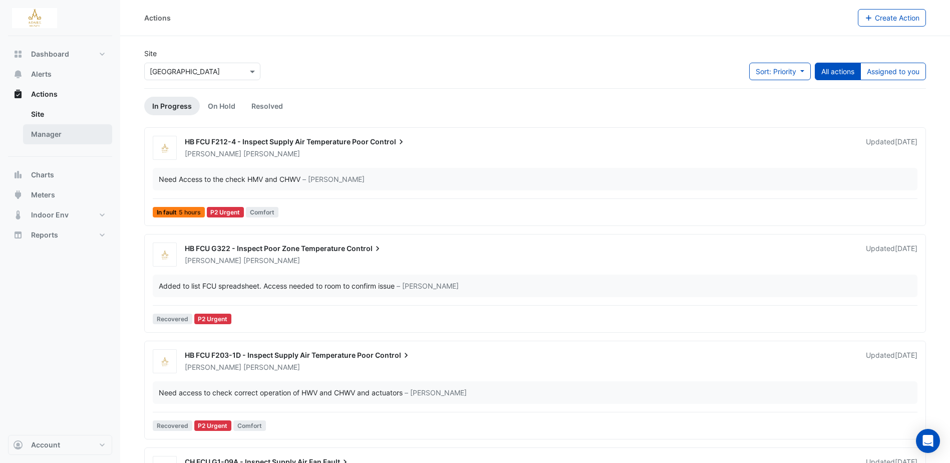
click at [52, 130] on link "Manager" at bounding box center [67, 134] width 89 height 20
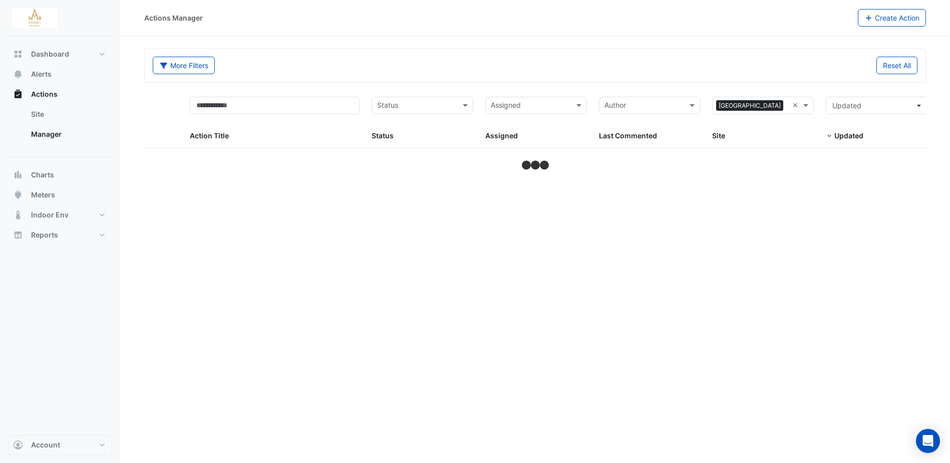
select select "***"
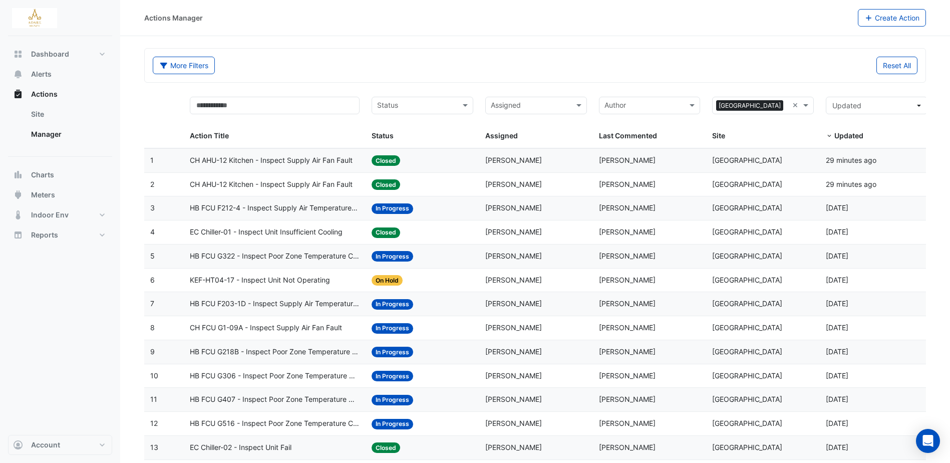
click at [283, 327] on span "CH FCU G1-09A - Inspect Supply Air Fan Fault" at bounding box center [266, 328] width 152 height 12
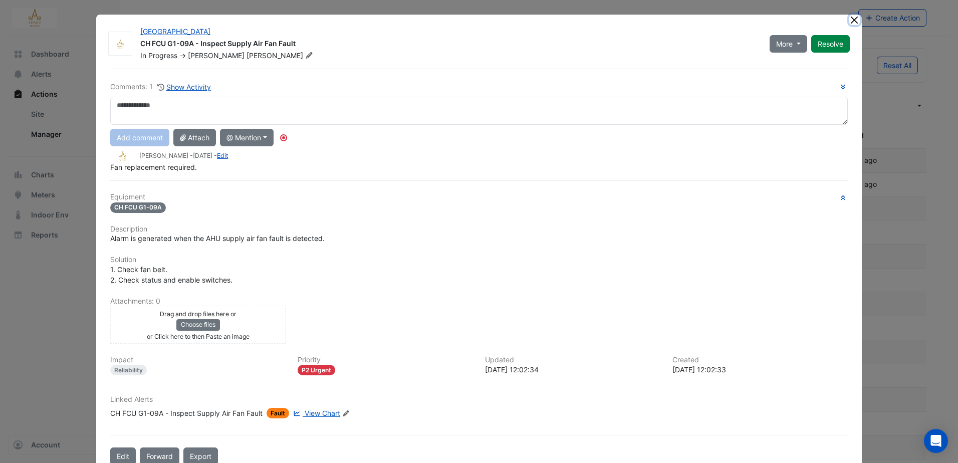
click at [850, 24] on button "Close" at bounding box center [854, 20] width 11 height 11
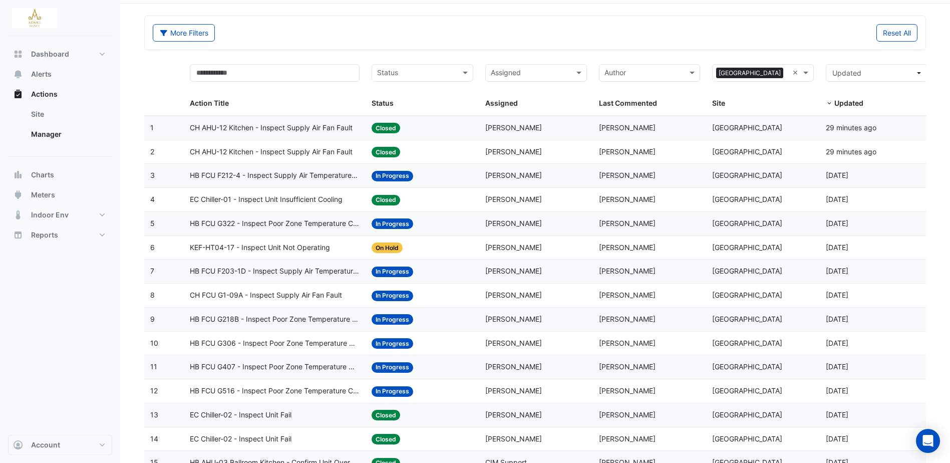
scroll to position [50, 0]
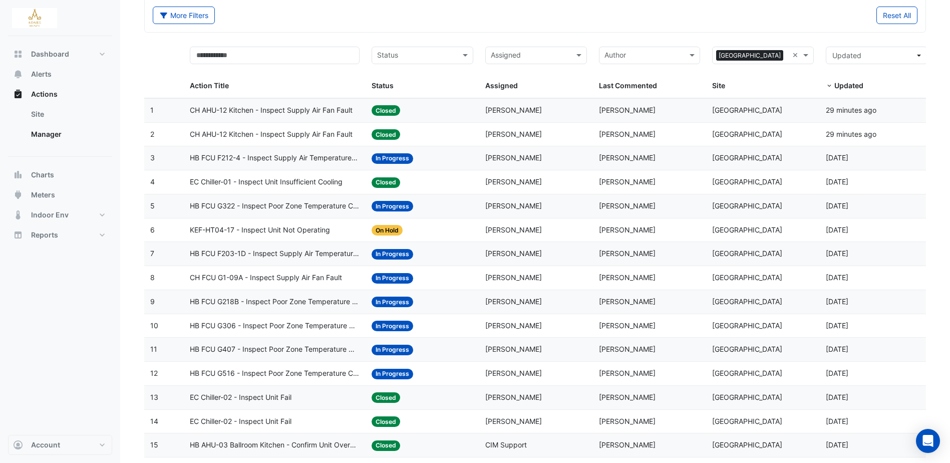
click at [256, 322] on span "HB FCU G306 - Inspect Poor Zone Temperature Control" at bounding box center [275, 326] width 170 height 12
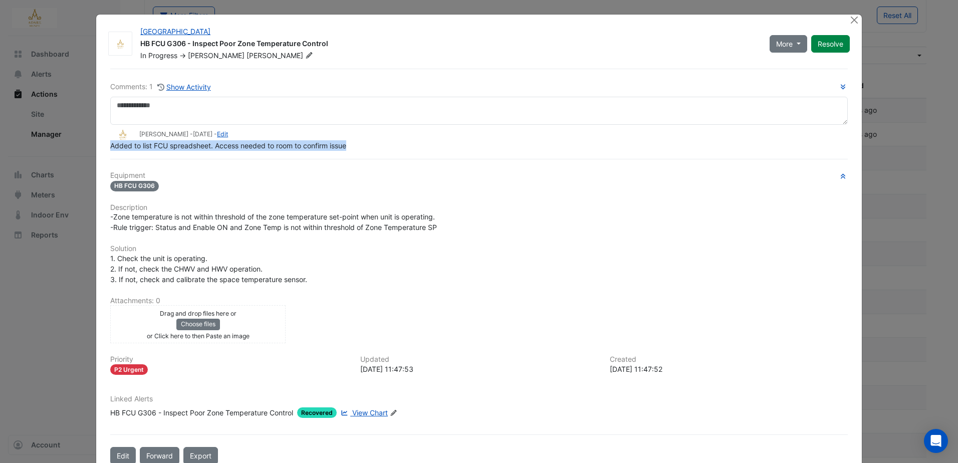
drag, startPoint x: 108, startPoint y: 168, endPoint x: 347, endPoint y: 143, distance: 240.9
click at [347, 143] on div "Added to list FCU spreadsheet. Access needed to room to confirm issue" at bounding box center [479, 145] width 738 height 11
copy span "Added to list FCU spreadsheet. Access needed to room to confirm issue"
click at [849, 19] on button "Close" at bounding box center [854, 20] width 11 height 11
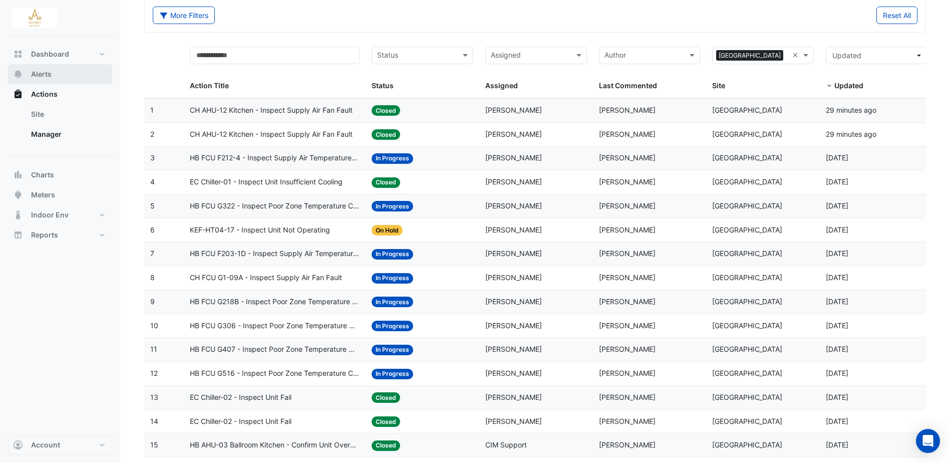
click at [52, 65] on button "Alerts" at bounding box center [60, 74] width 104 height 20
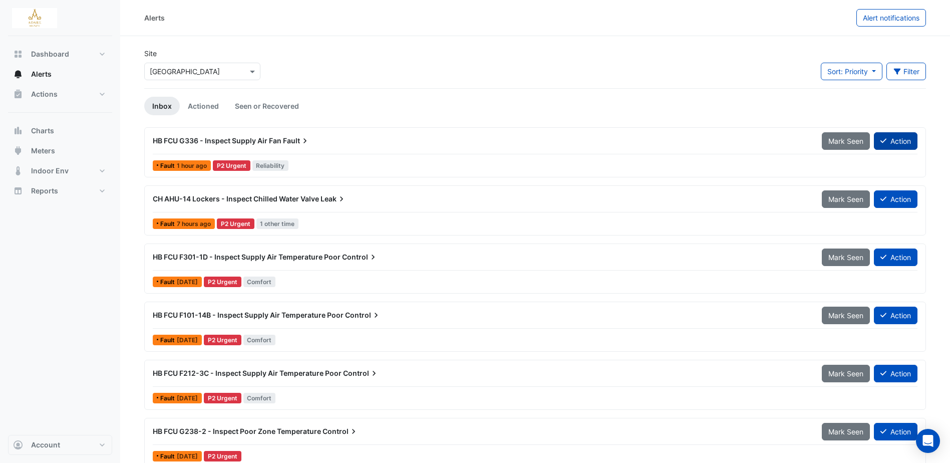
click at [896, 144] on button "Action" at bounding box center [896, 141] width 44 height 18
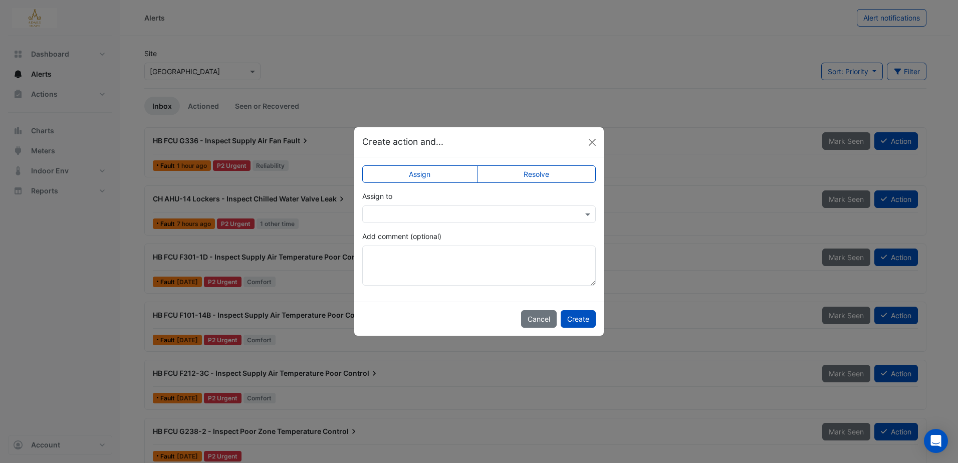
click at [434, 207] on div "Assign to" at bounding box center [478, 207] width 233 height 32
drag, startPoint x: 434, startPoint y: 207, endPoint x: 433, endPoint y: 218, distance: 10.6
click at [436, 213] on input "text" at bounding box center [469, 214] width 202 height 11
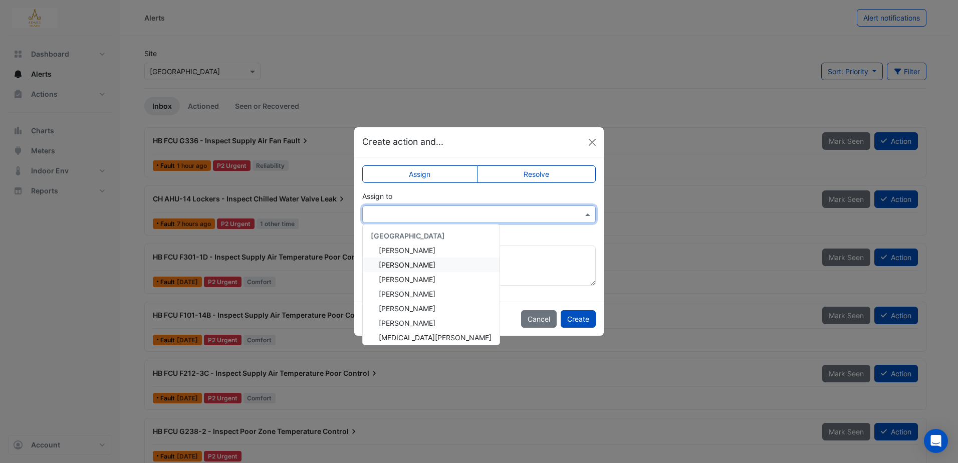
click at [415, 263] on span "Eddie Reale" at bounding box center [407, 265] width 57 height 9
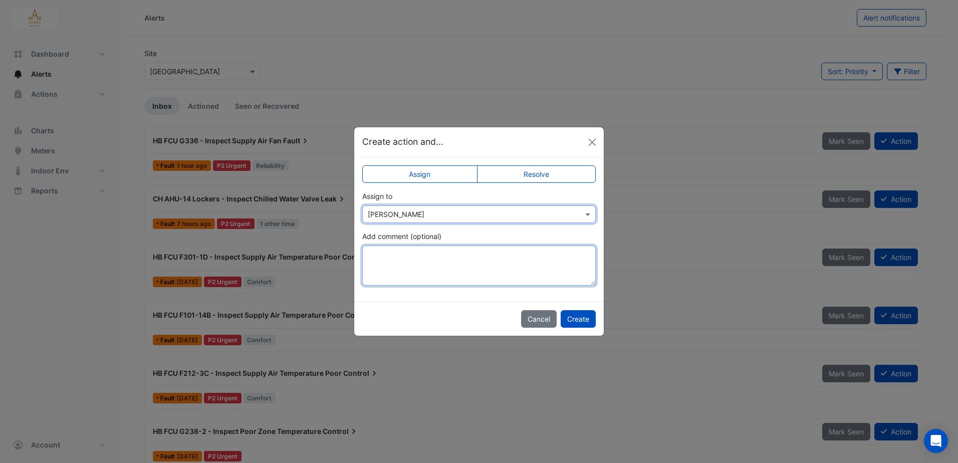
click at [421, 263] on textarea "Add comment (optional)" at bounding box center [478, 266] width 233 height 40
paste textarea "**********"
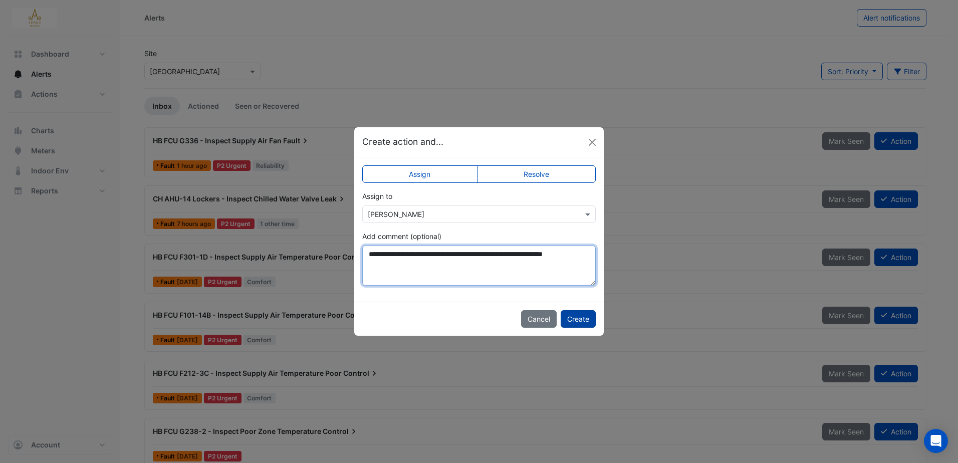
type textarea "**********"
click at [582, 318] on button "Create" at bounding box center [578, 319] width 35 height 18
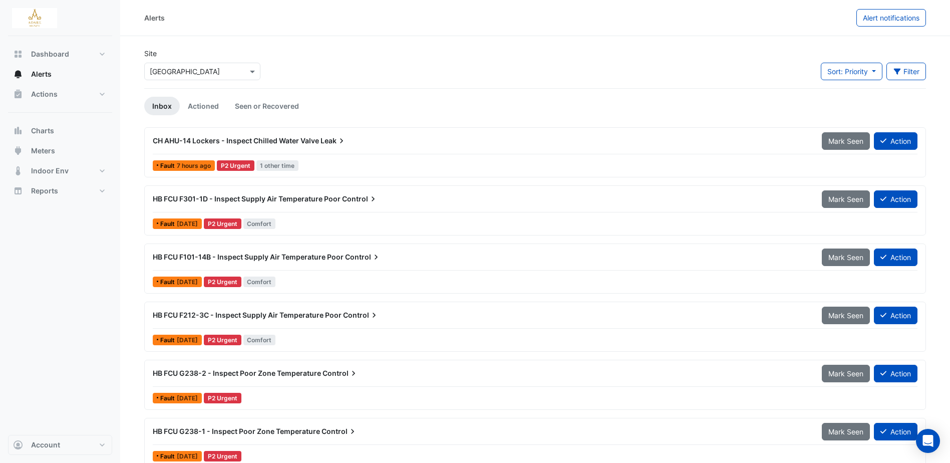
click at [280, 140] on span "CH AHU-14 Lockers - Inspect Chilled Water Valve" at bounding box center [236, 140] width 166 height 9
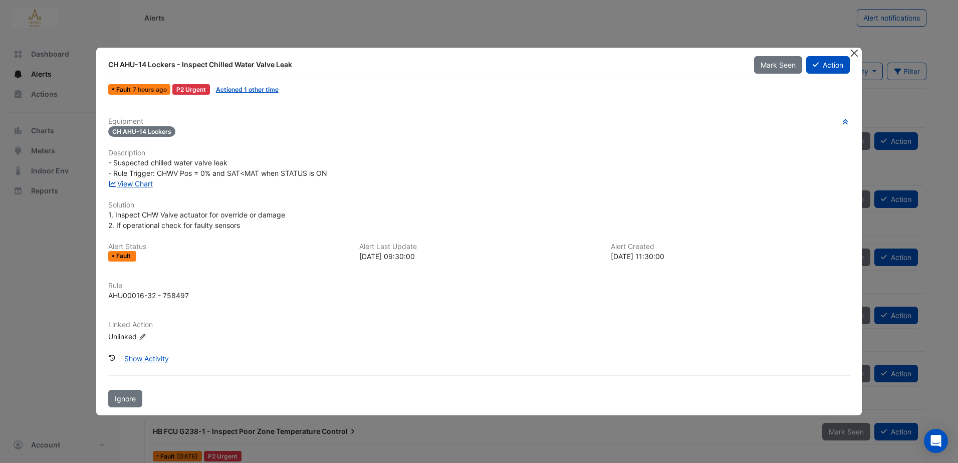
click at [855, 52] on button "Close" at bounding box center [854, 53] width 11 height 11
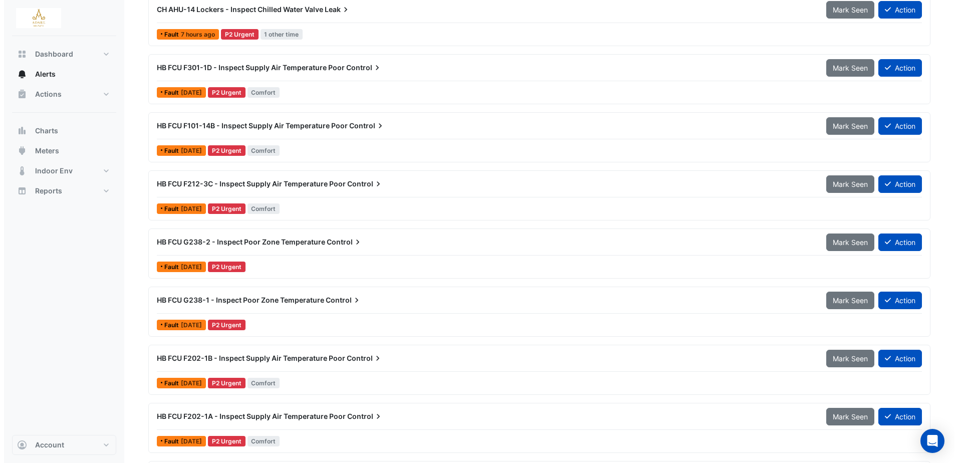
scroll to position [150, 0]
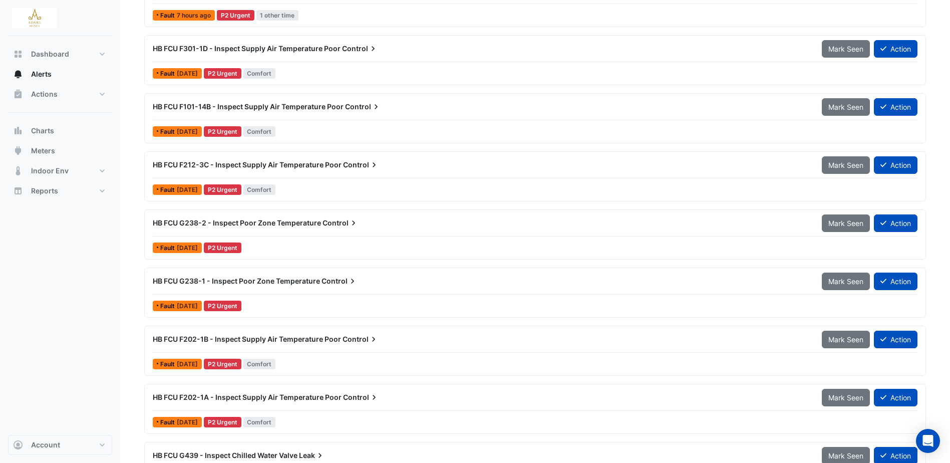
click at [297, 220] on span "HB FCU G238-2 - Inspect Poor Zone Temperature" at bounding box center [237, 222] width 168 height 9
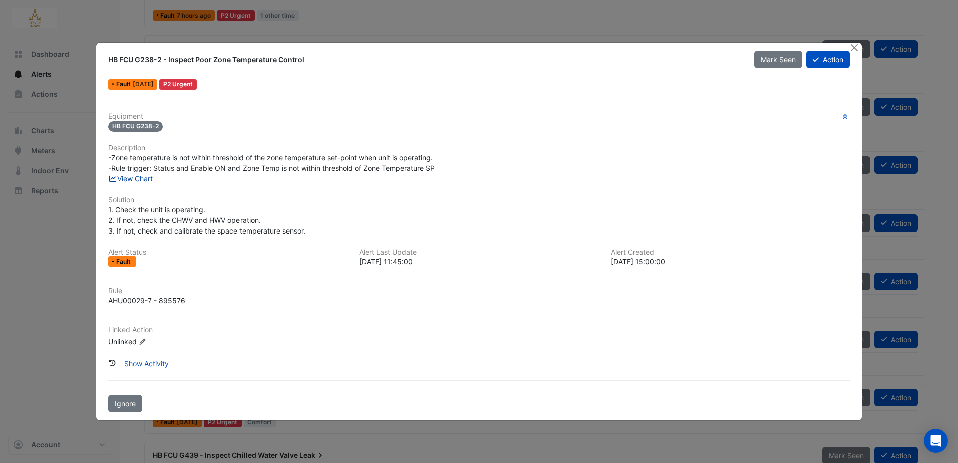
click at [141, 177] on link "View Chart" at bounding box center [130, 178] width 45 height 9
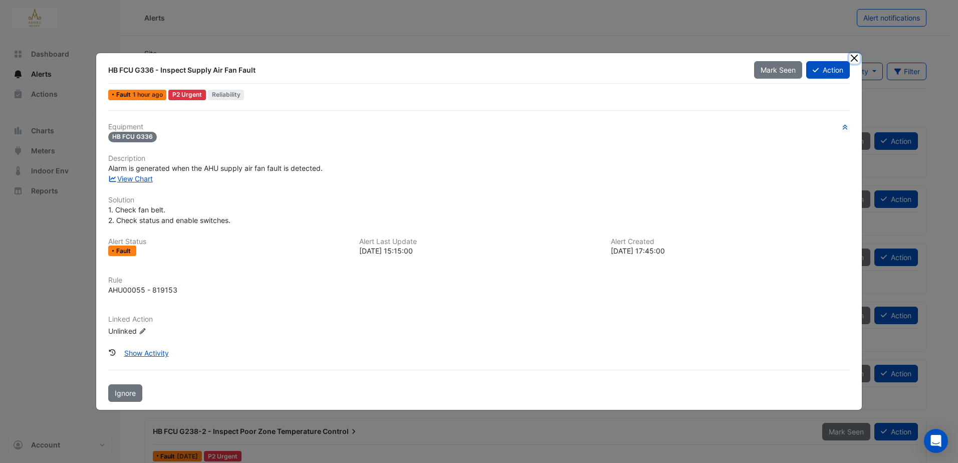
click at [851, 61] on button "Close" at bounding box center [854, 58] width 11 height 11
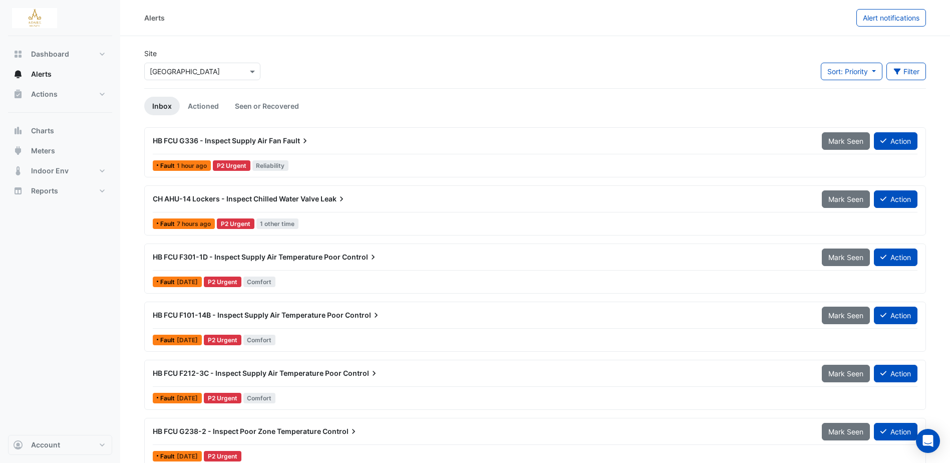
click at [267, 134] on div "HB FCU G336 - Inspect Supply Air Fan Fault" at bounding box center [481, 141] width 669 height 18
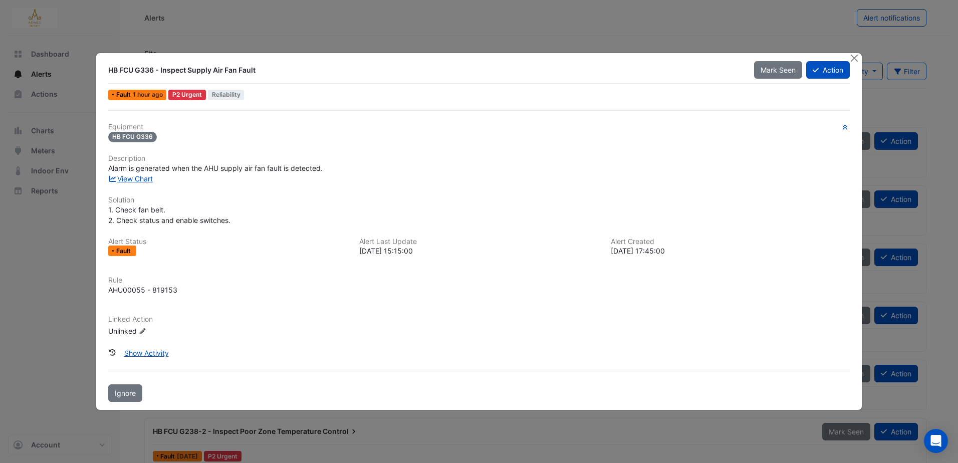
click at [860, 59] on div at bounding box center [855, 59] width 13 height 12
click at [854, 56] on button "Close" at bounding box center [854, 58] width 11 height 11
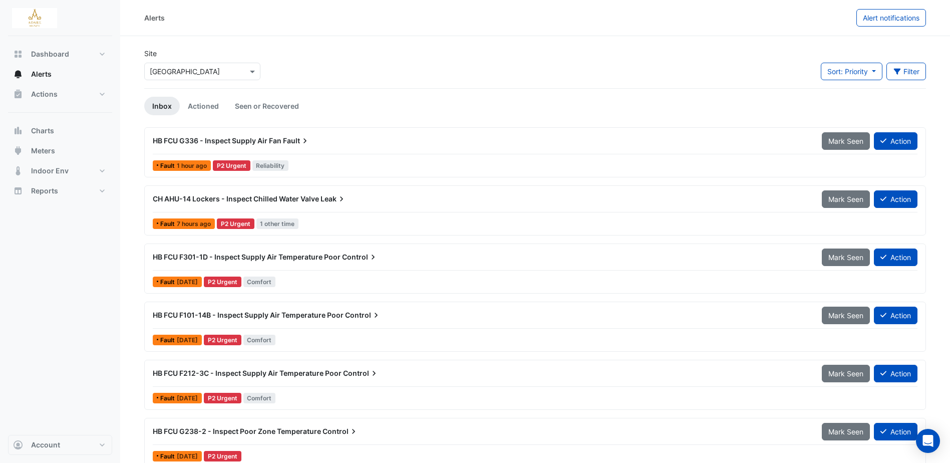
click at [198, 139] on span "HB FCU G336 - Inspect Supply Air Fan" at bounding box center [217, 140] width 129 height 9
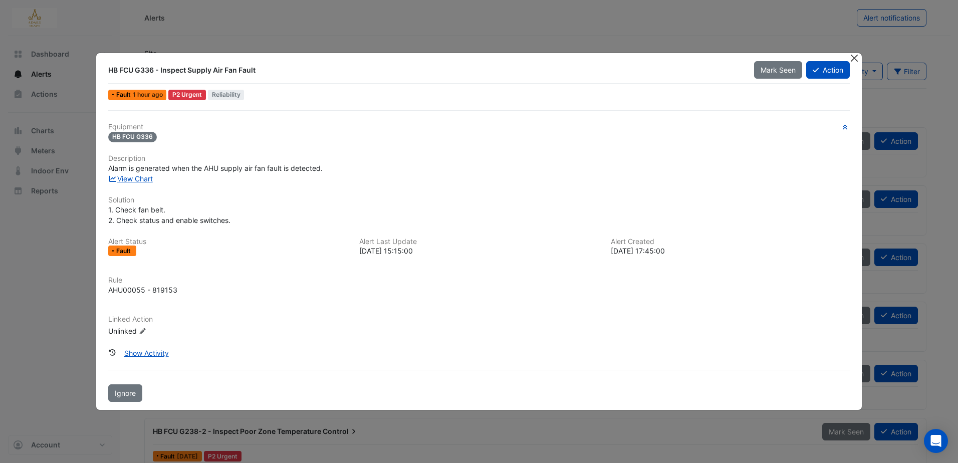
click at [852, 58] on button "Close" at bounding box center [854, 58] width 11 height 11
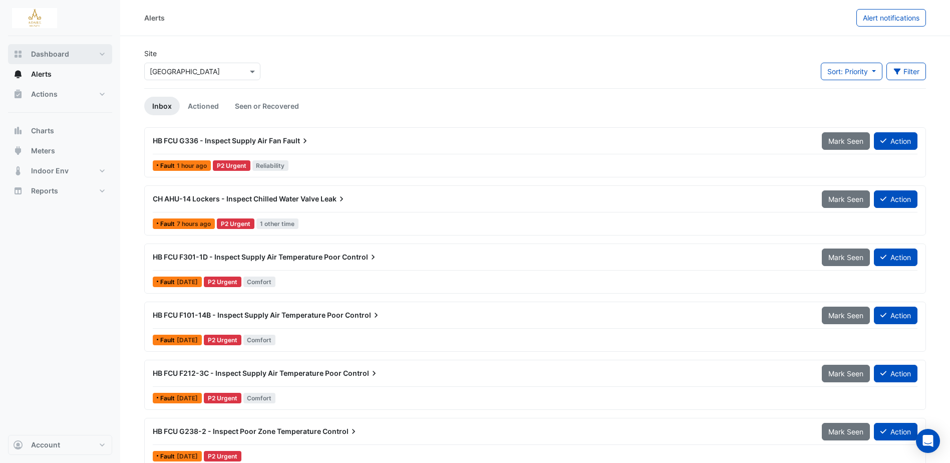
click at [51, 59] on span "Dashboard" at bounding box center [50, 54] width 38 height 10
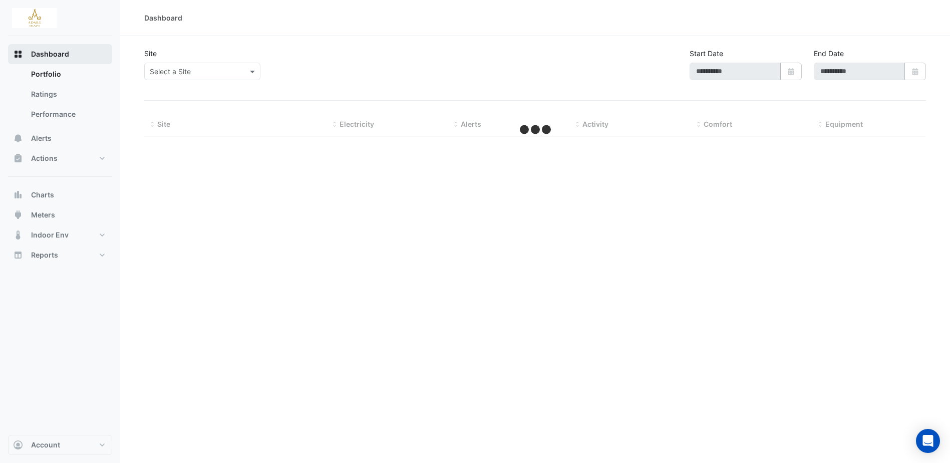
type input "**********"
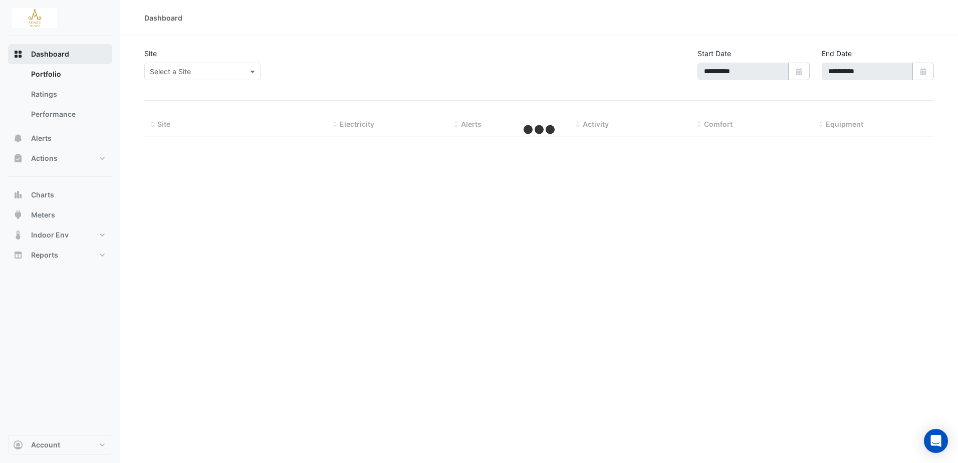
select select "***"
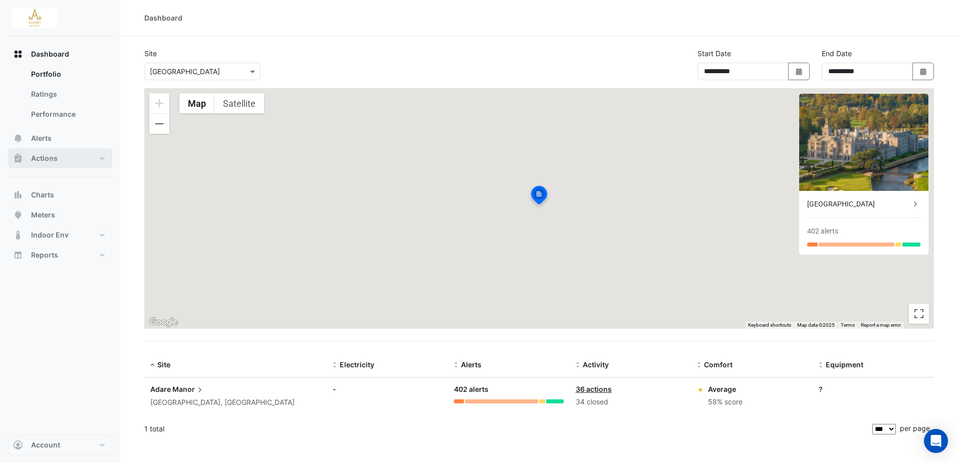
click at [48, 161] on span "Actions" at bounding box center [44, 158] width 27 height 10
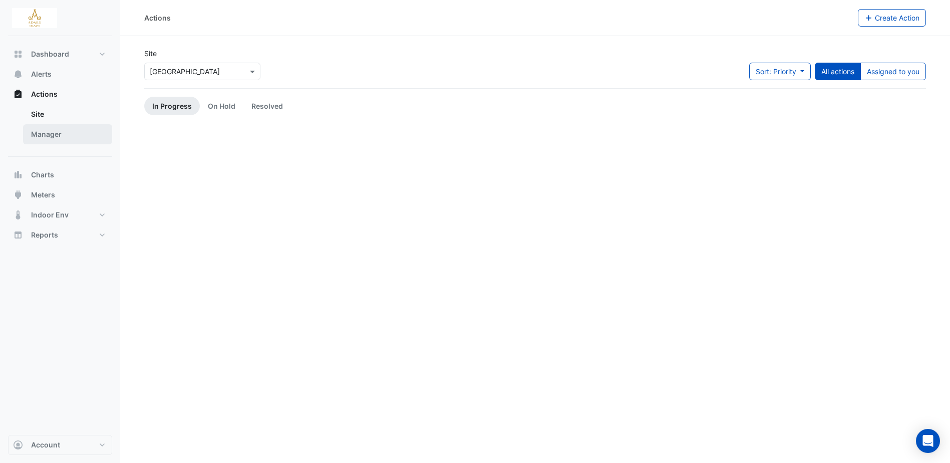
click at [43, 133] on link "Manager" at bounding box center [67, 134] width 89 height 20
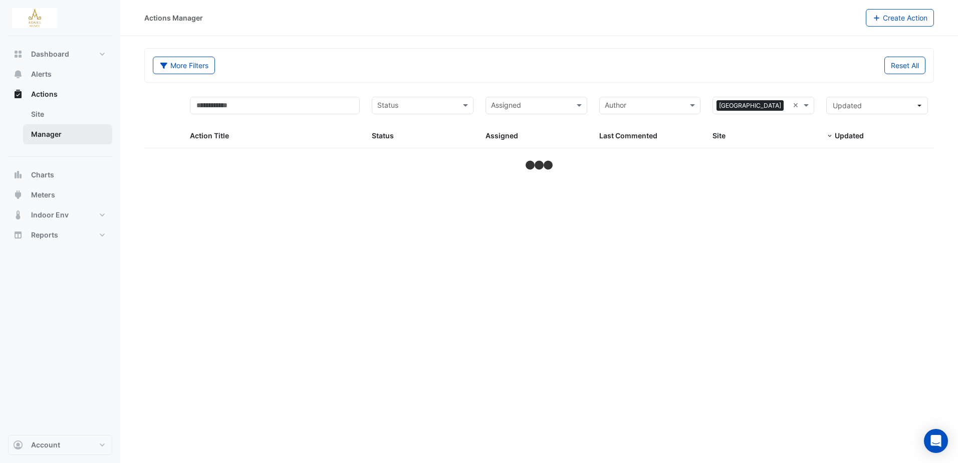
select select "***"
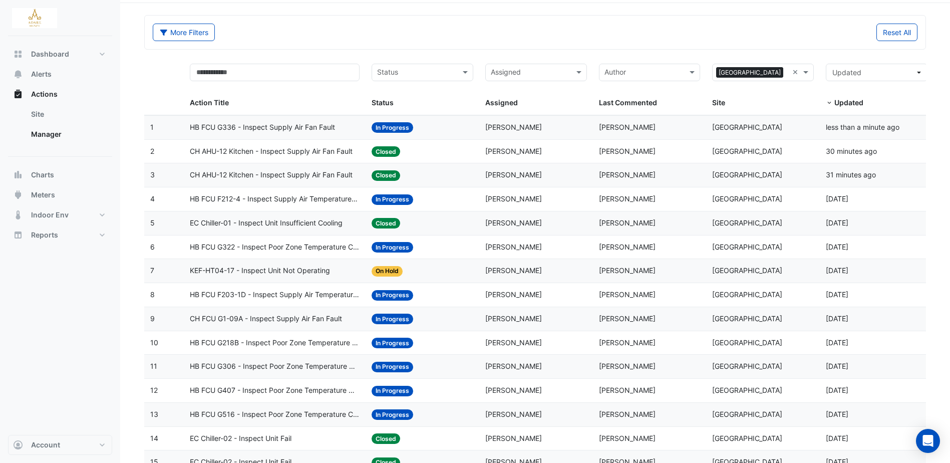
scroll to position [50, 0]
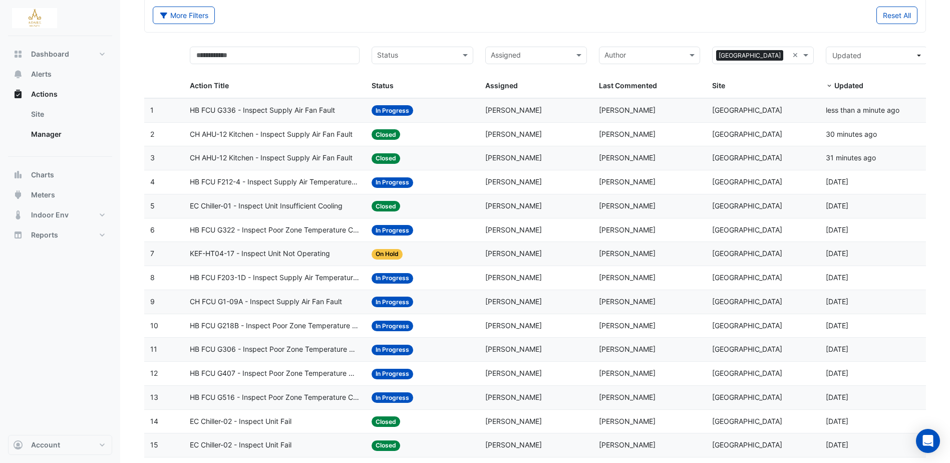
click at [303, 131] on span "CH AHU-12 Kitchen - Inspect Supply Air Fan Fault" at bounding box center [271, 135] width 163 height 12
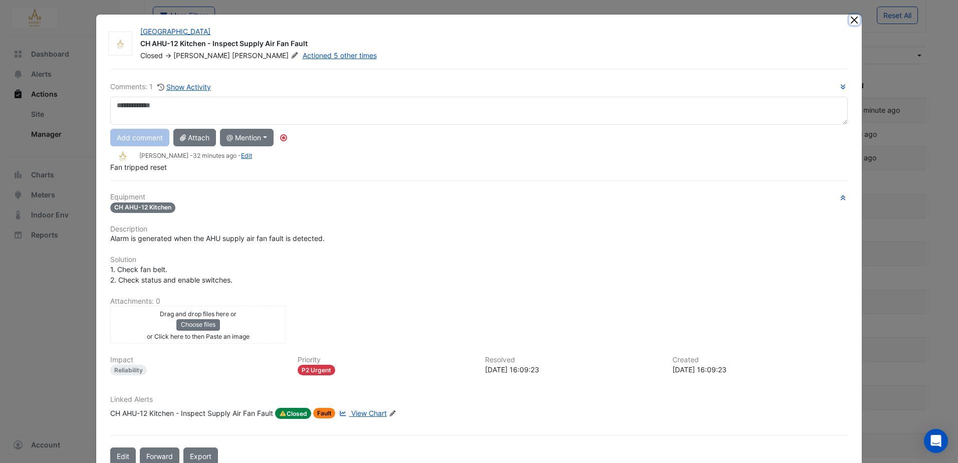
click at [849, 16] on button "Close" at bounding box center [854, 20] width 11 height 11
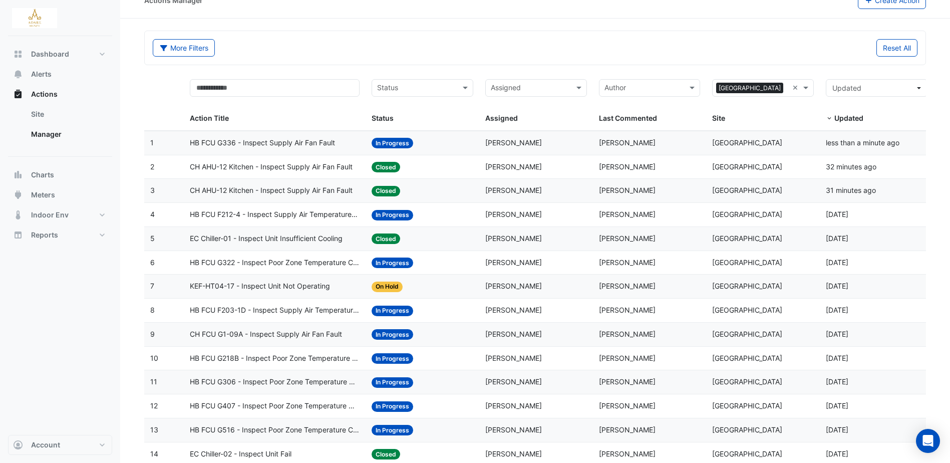
scroll to position [0, 0]
